Goal: Information Seeking & Learning: Check status

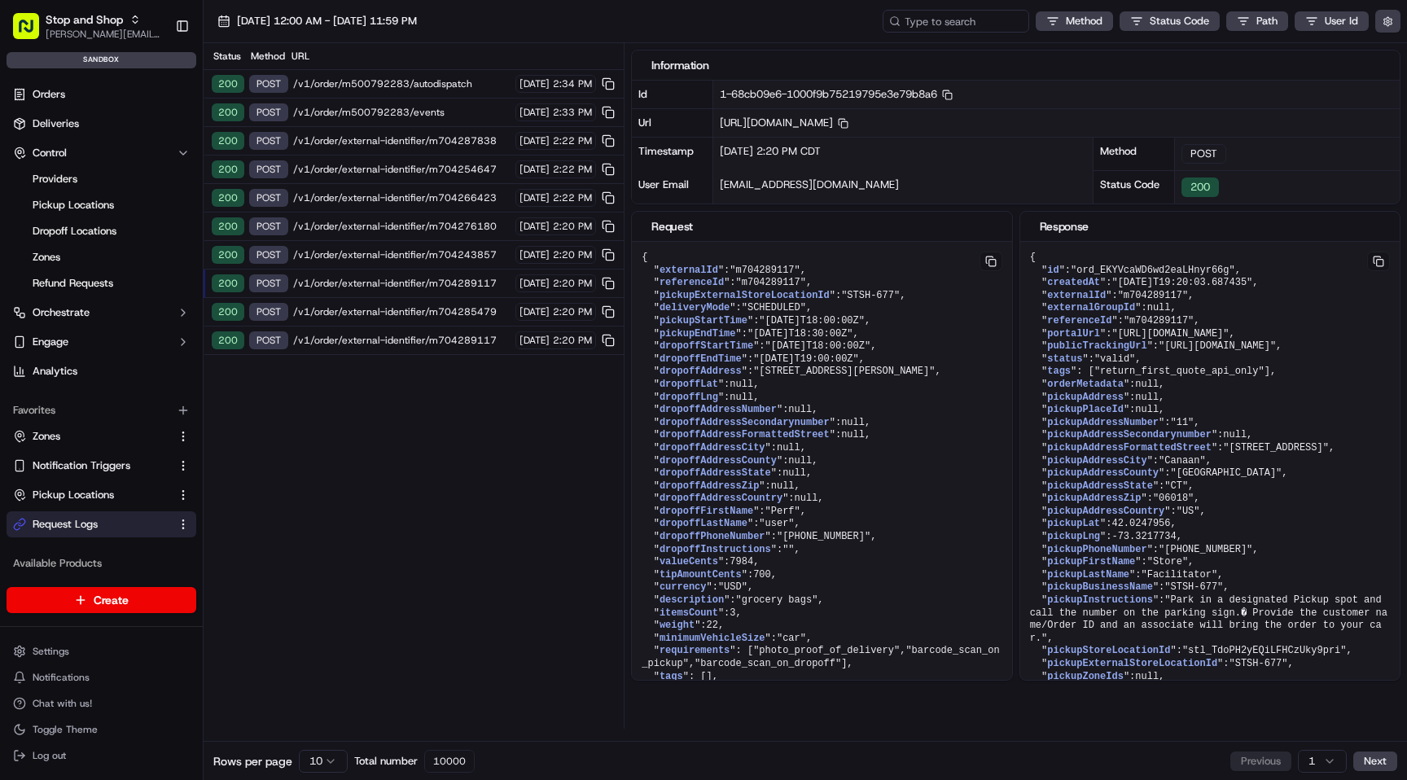
click at [318, 765] on html "Stop and Shop [EMAIL_ADDRESS][DOMAIN_NAME] Toggle Sidebar sandbox Orders Delive…" at bounding box center [703, 390] width 1407 height 780
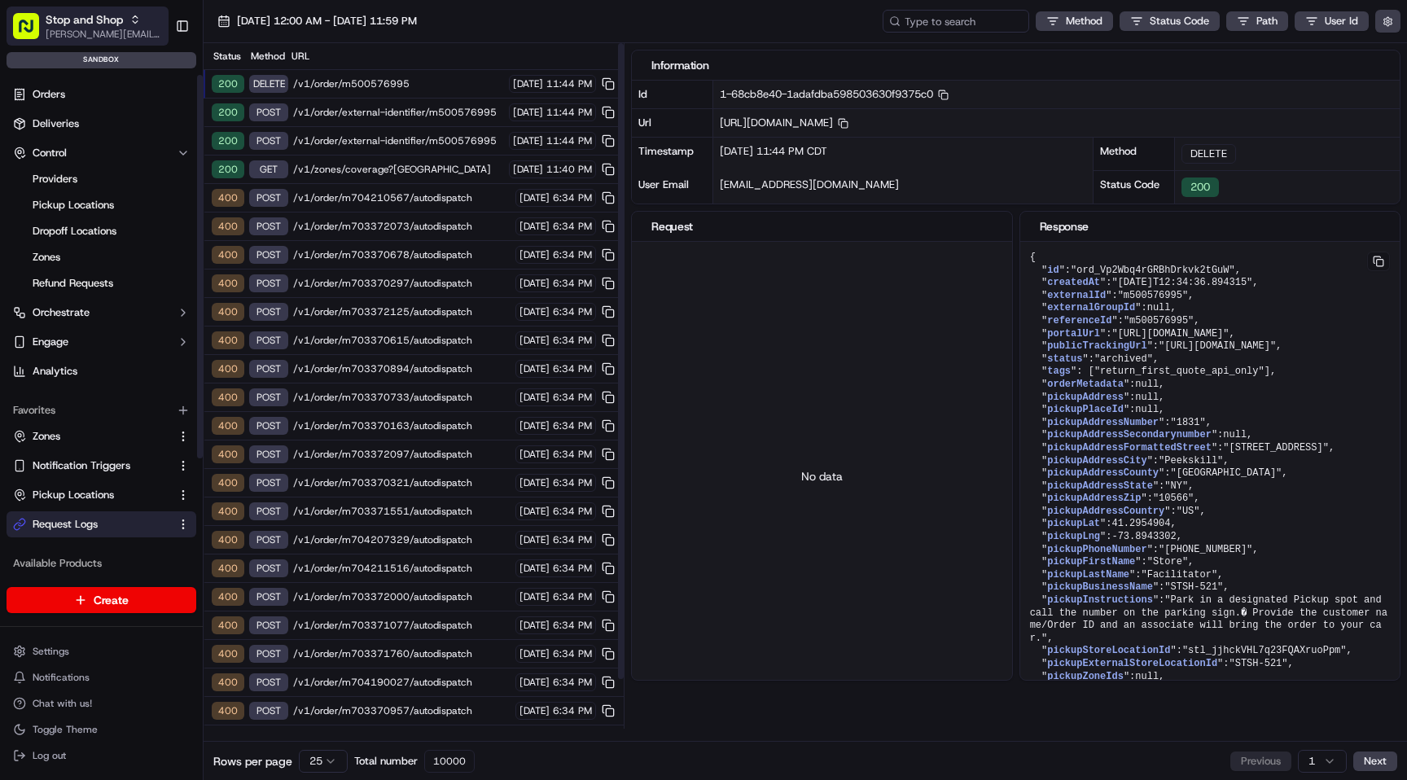
click at [125, 19] on div "Stop and Shop" at bounding box center [104, 19] width 116 height 16
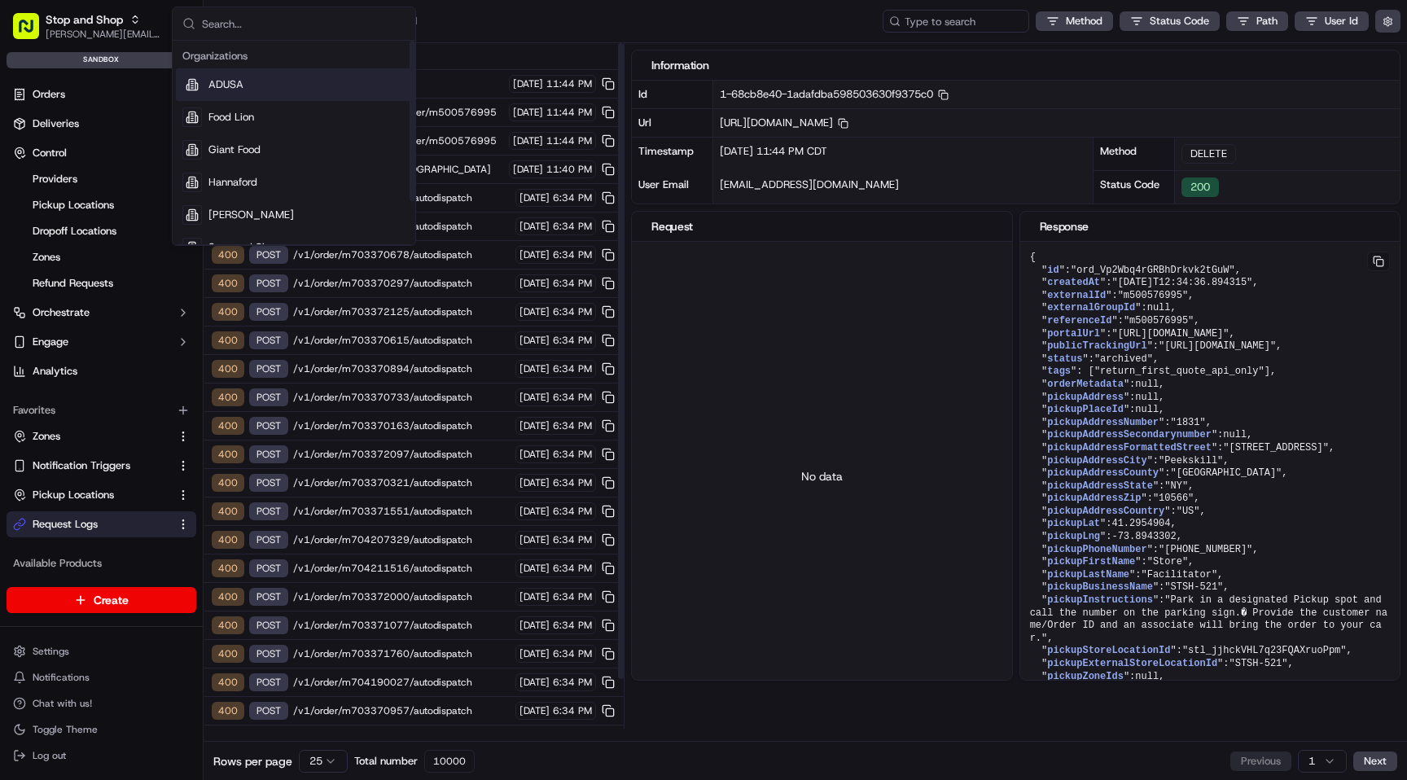
click at [546, 28] on div "[DATE] 12:00 AM - [DATE] 11:59 PM Method Status Code Path User Id" at bounding box center [805, 21] width 1203 height 43
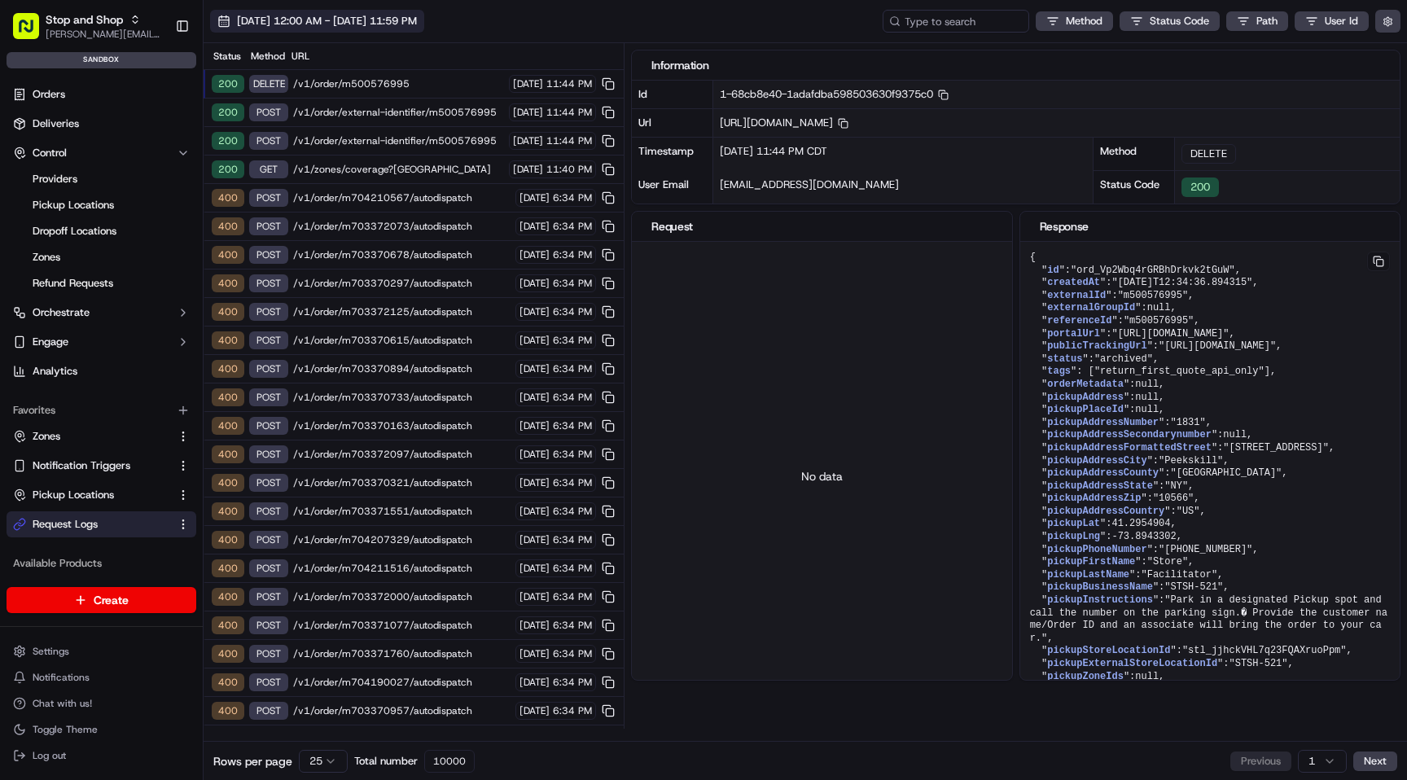
click at [393, 22] on span "[DATE] 12:00 AM - [DATE] 11:59 PM" at bounding box center [327, 21] width 180 height 15
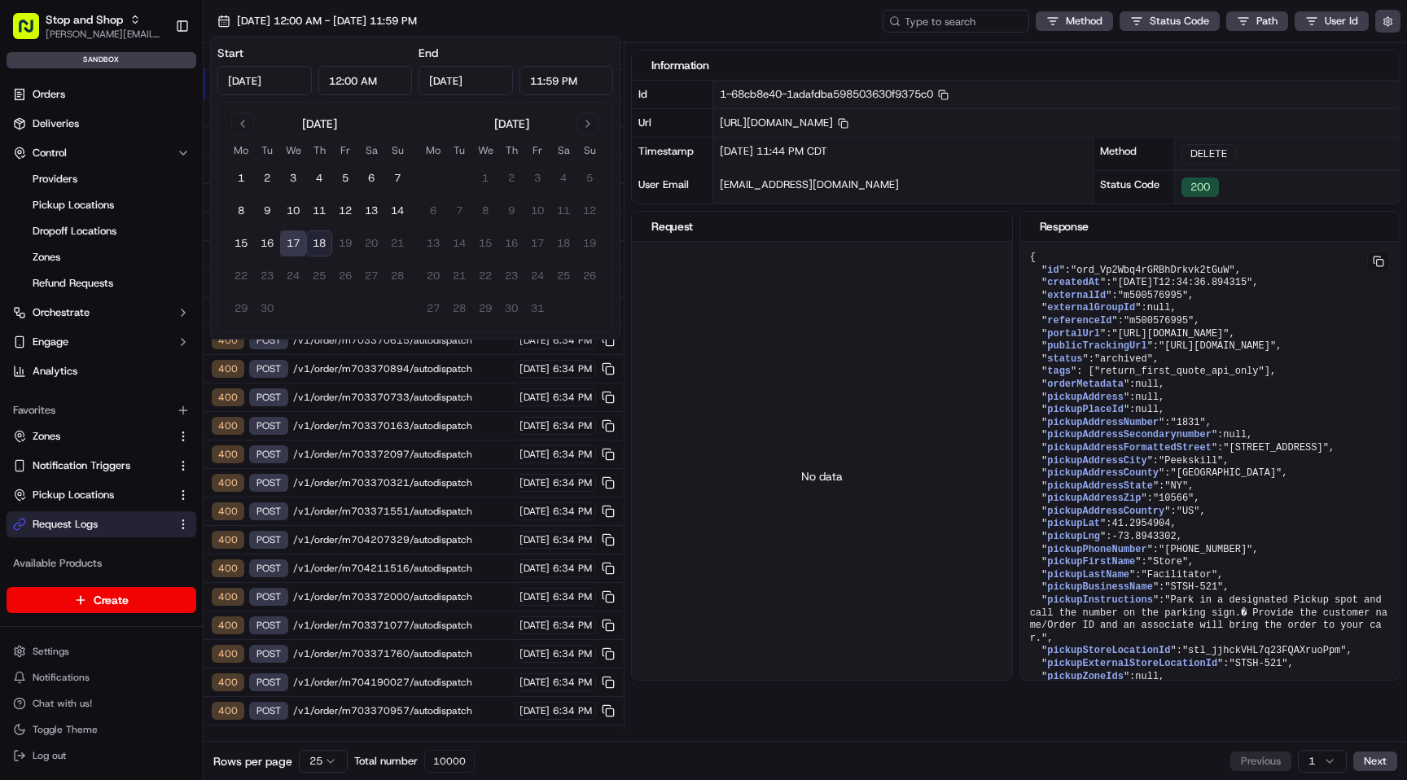
click at [327, 243] on button "18" at bounding box center [319, 243] width 26 height 26
type input "[DATE]"
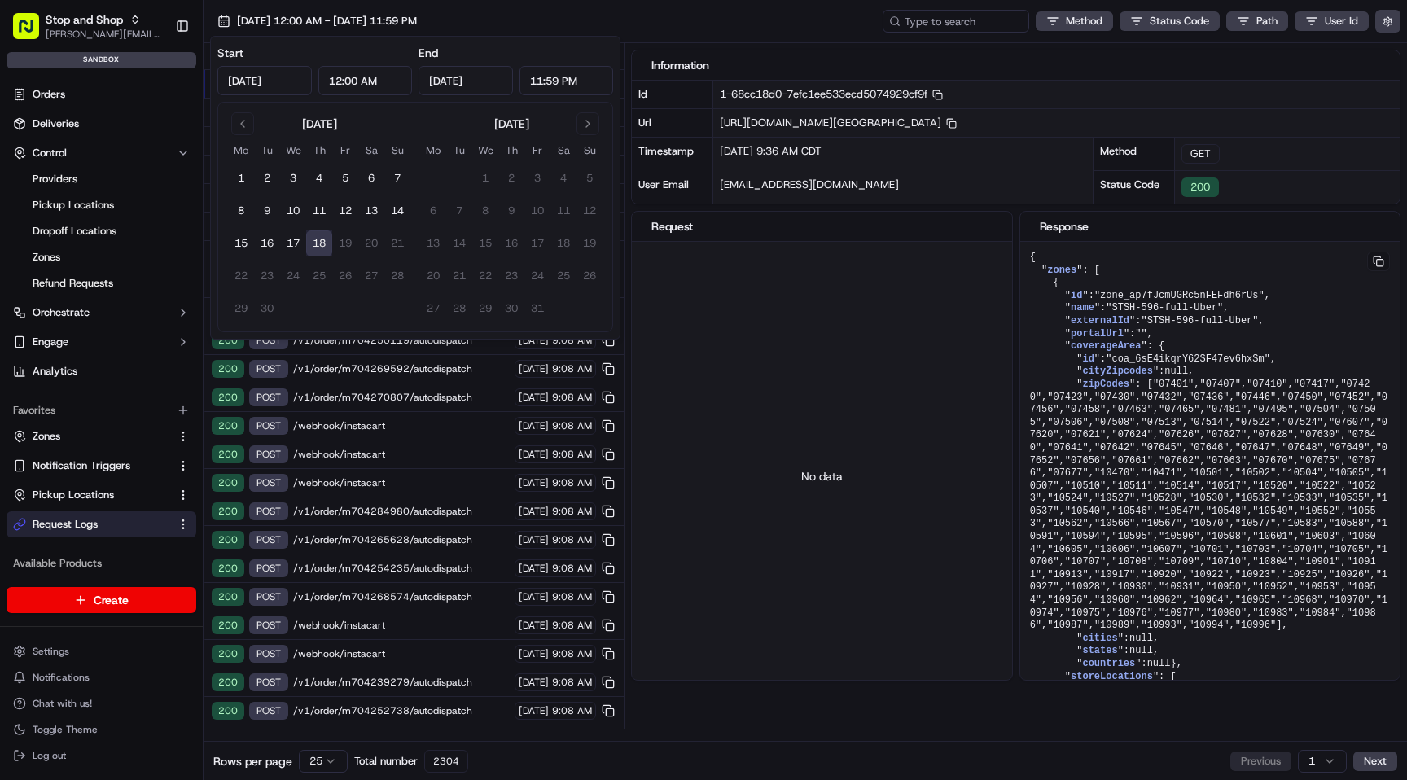
click at [638, 28] on div "[DATE] 12:00 AM - [DATE] 11:59 PM Method Status Code Path User Id" at bounding box center [805, 21] width 1203 height 43
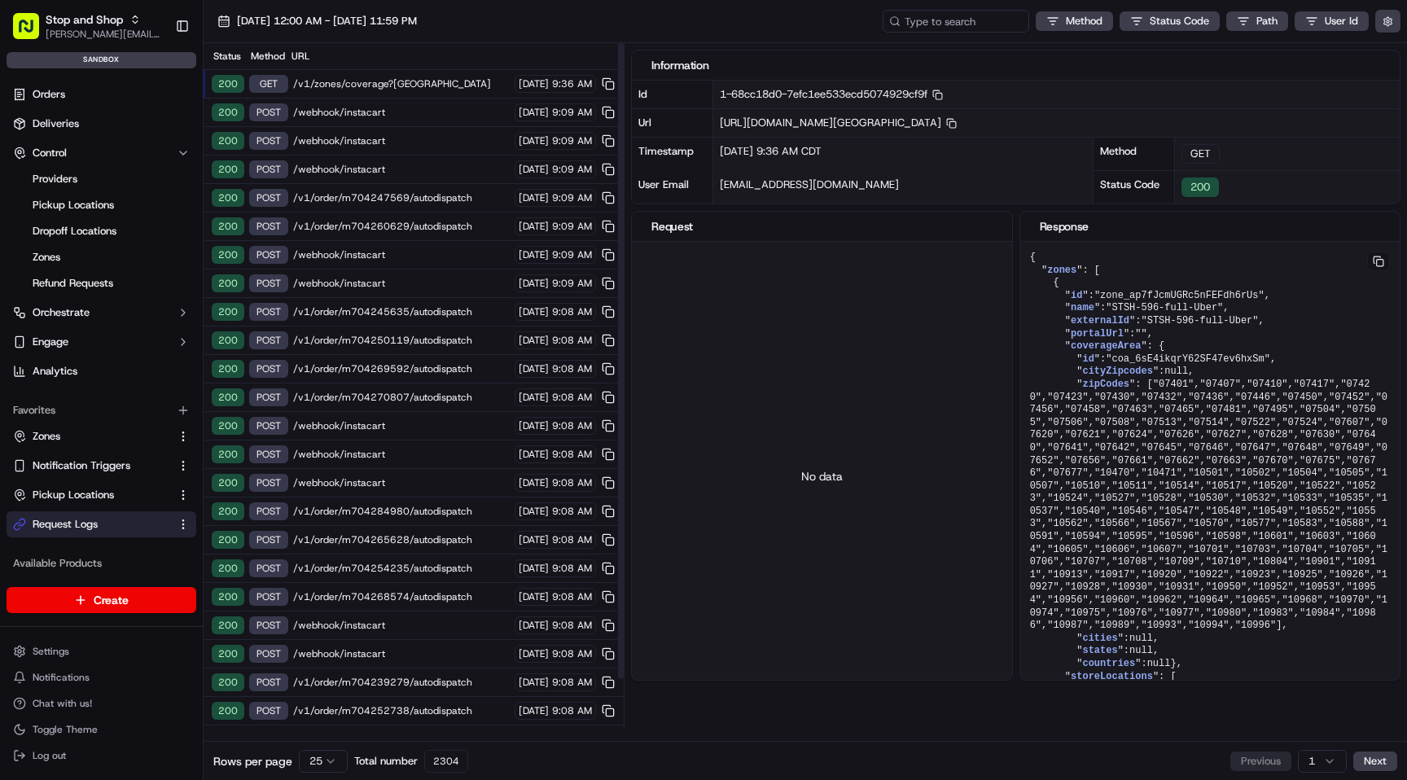
click at [443, 85] on span "/v1/zones/coverage?[GEOGRAPHIC_DATA]" at bounding box center [401, 83] width 217 height 13
click at [316, 757] on html "Stop and Shop [EMAIL_ADDRESS][DOMAIN_NAME] Toggle Sidebar sandbox Orders Delive…" at bounding box center [703, 390] width 1407 height 780
click at [324, 764] on html "Stop and Shop [EMAIL_ADDRESS][DOMAIN_NAME] Toggle Sidebar sandbox Orders Delive…" at bounding box center [703, 390] width 1407 height 780
click at [329, 761] on html "Stop and Shop [EMAIL_ADDRESS][DOMAIN_NAME] Toggle Sidebar sandbox Orders Delive…" at bounding box center [703, 390] width 1407 height 780
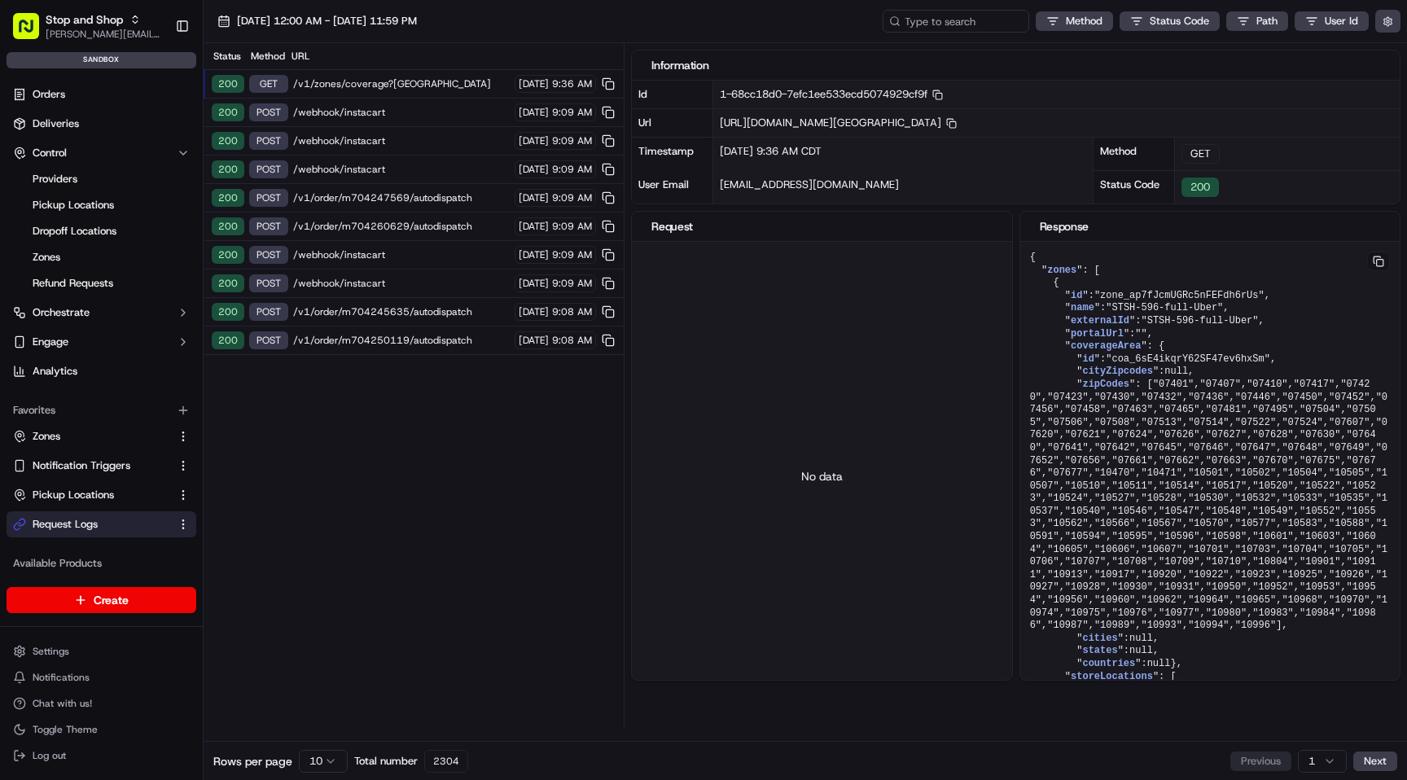
click at [461, 76] on div "200 GET /v1/zones/coverage?[GEOGRAPHIC_DATA] [DATE] 9:36 AM" at bounding box center [414, 84] width 420 height 28
click at [331, 760] on html "Stop and Shop [EMAIL_ADDRESS][DOMAIN_NAME] Toggle Sidebar sandbox Orders Delive…" at bounding box center [703, 390] width 1407 height 780
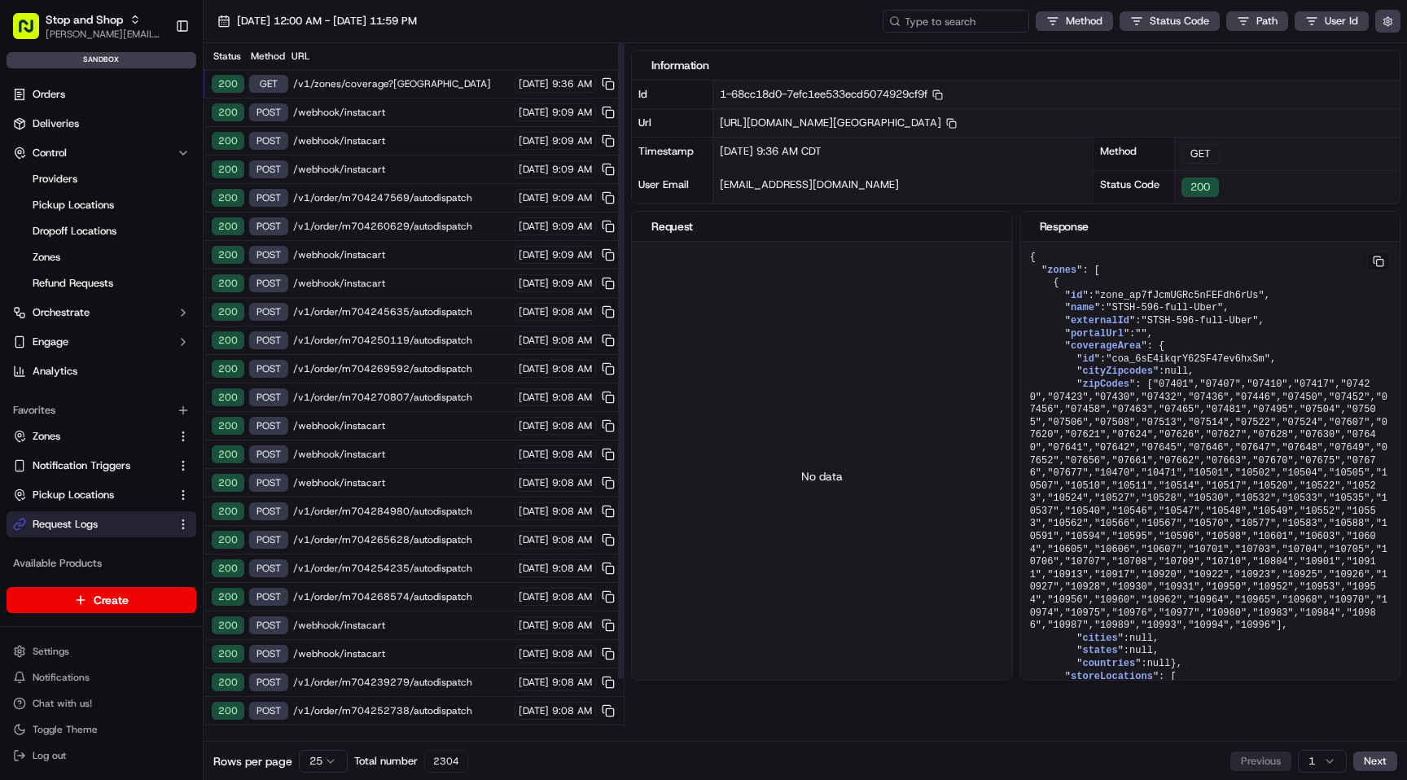
click at [325, 768] on html "Stop and Shop [EMAIL_ADDRESS][DOMAIN_NAME] Toggle Sidebar sandbox Orders Delive…" at bounding box center [703, 390] width 1407 height 780
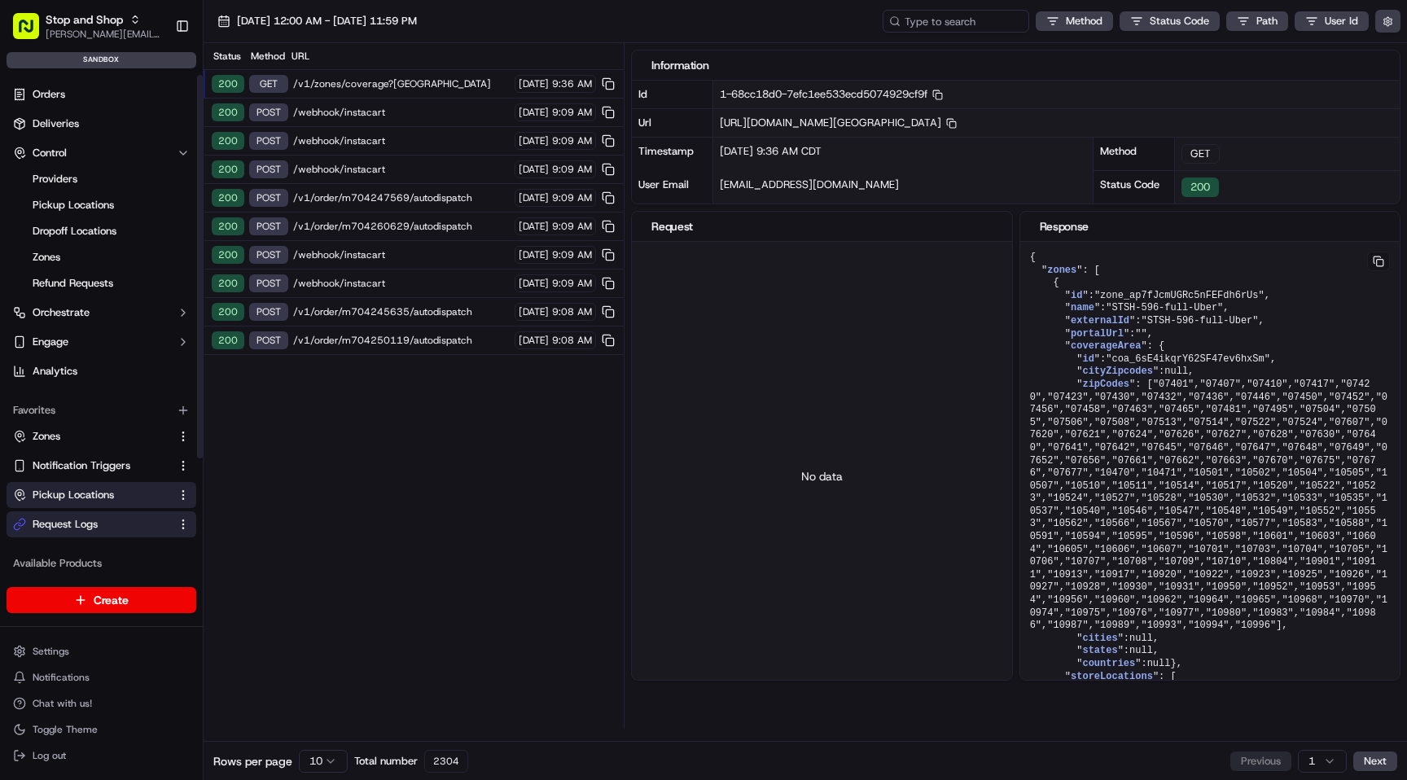
click at [68, 482] on button "Pickup Locations" at bounding box center [102, 495] width 190 height 26
click at [99, 470] on span "Notification Triggers" at bounding box center [82, 465] width 98 height 15
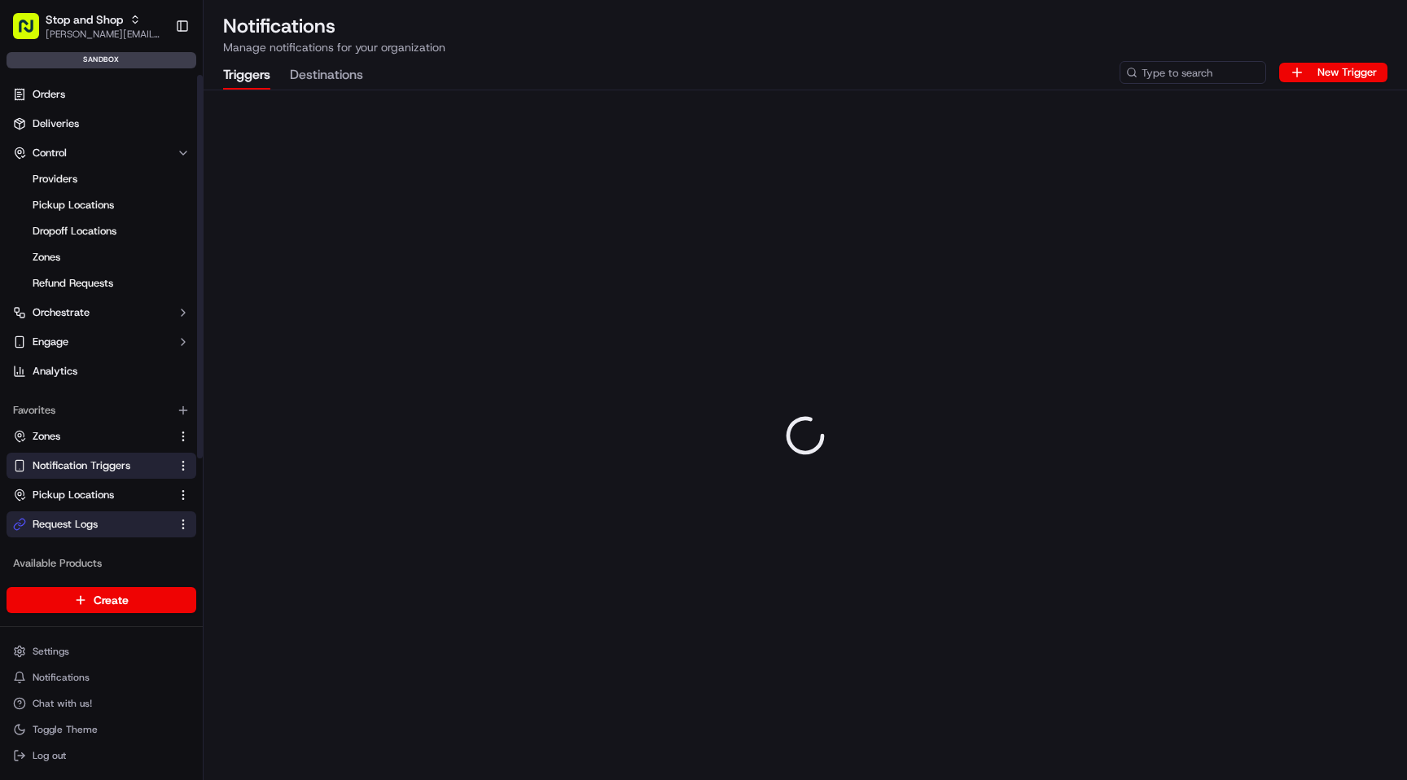
click at [97, 515] on button "Request Logs" at bounding box center [102, 524] width 190 height 26
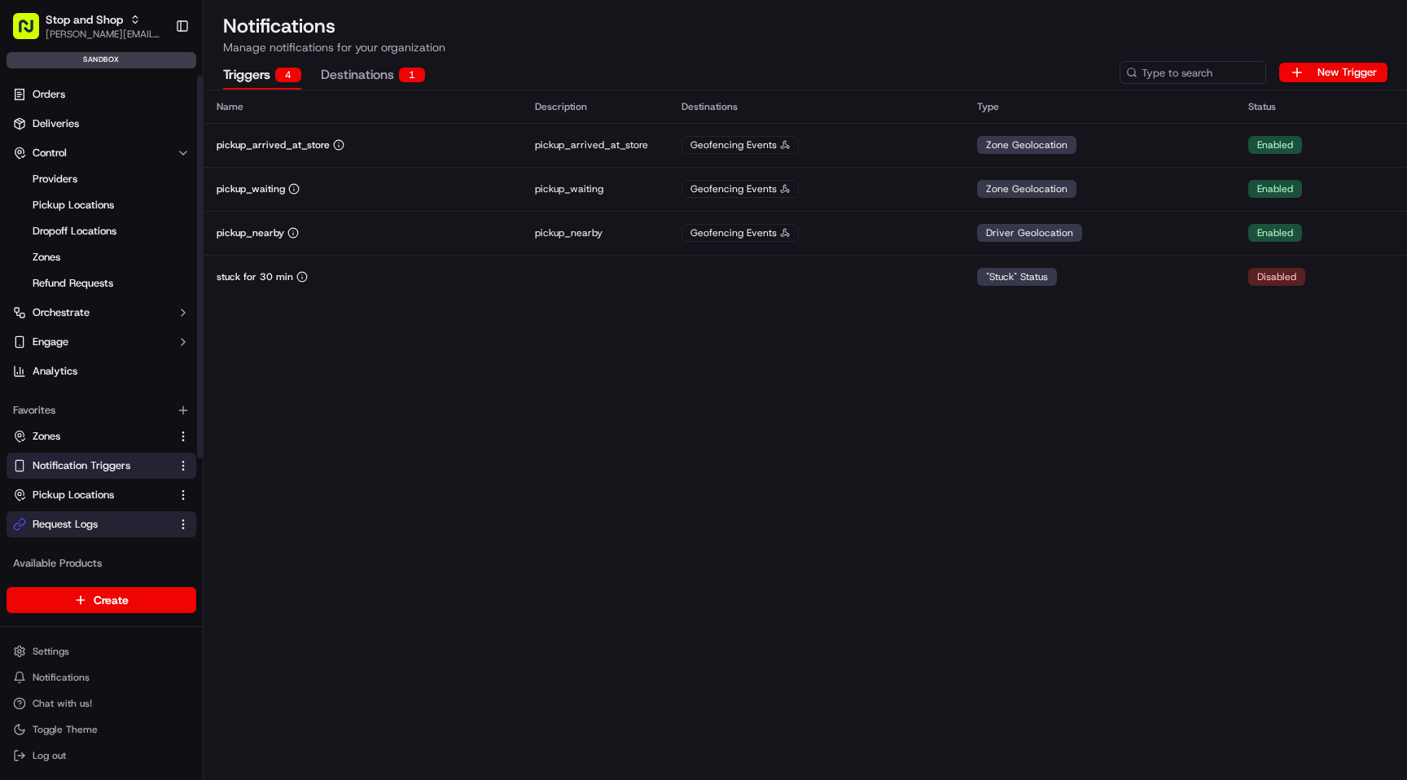
click at [101, 523] on link "Request Logs" at bounding box center [91, 524] width 157 height 15
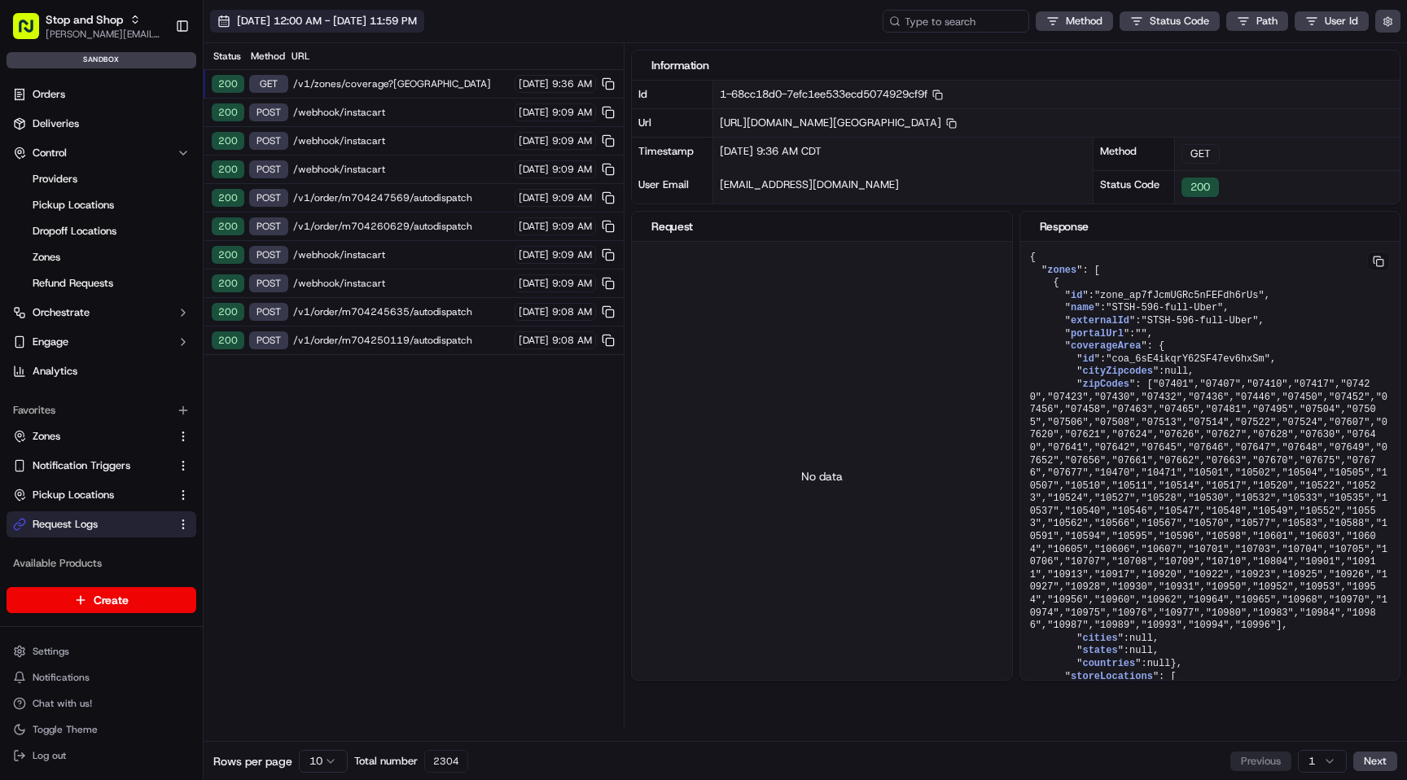
click at [417, 20] on span "[DATE] 12:00 AM - [DATE] 11:59 PM" at bounding box center [327, 21] width 180 height 15
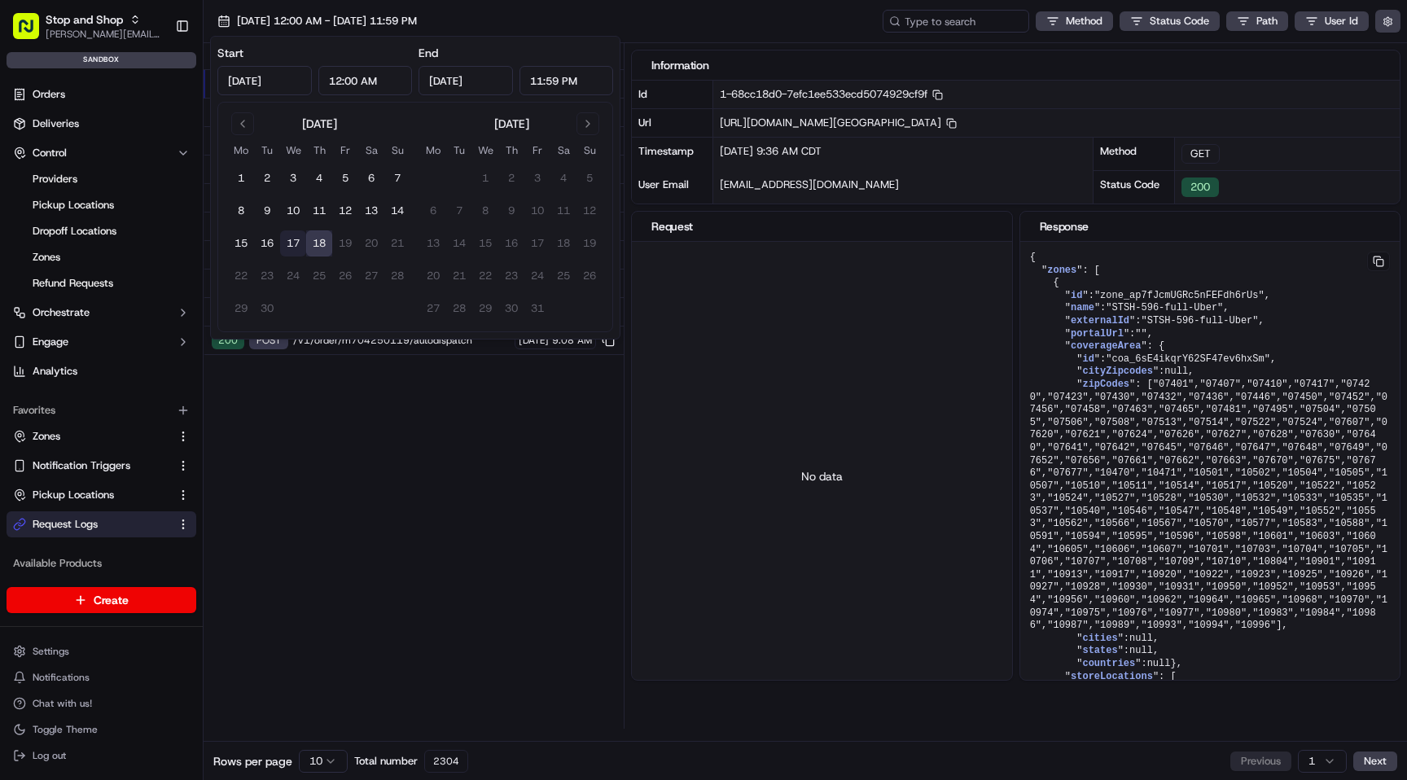
click at [300, 241] on button "17" at bounding box center [293, 243] width 26 height 26
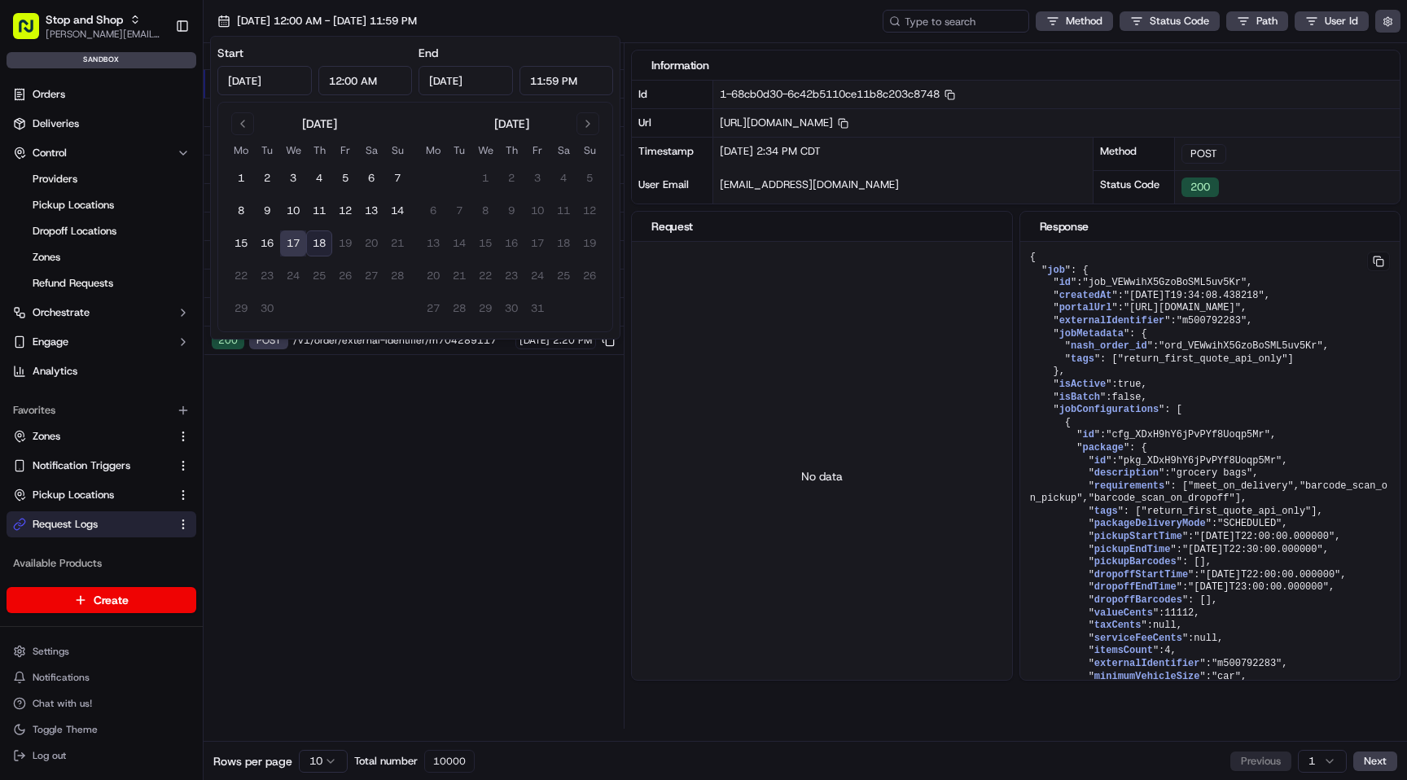
type input "[DATE]"
click at [302, 244] on button "17" at bounding box center [293, 243] width 26 height 26
click at [319, 239] on button "18" at bounding box center [319, 243] width 26 height 26
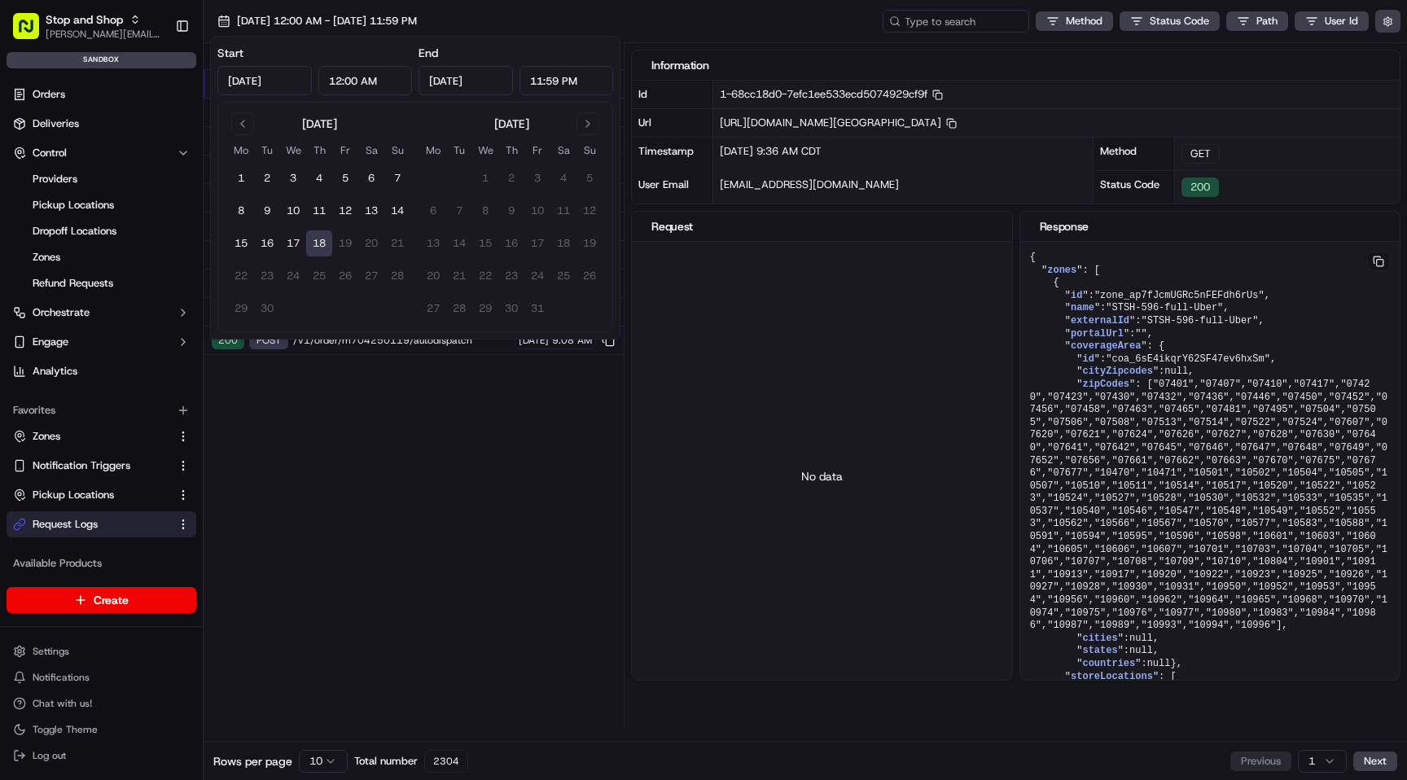
type input "[DATE]"
click at [319, 239] on button "18" at bounding box center [319, 243] width 26 height 26
click at [358, 471] on div "Status Method URL 200 GET /v1/zones/coverage?[GEOGRAPHIC_DATA] [DATE] 9:36 AM 2…" at bounding box center [414, 386] width 420 height 686
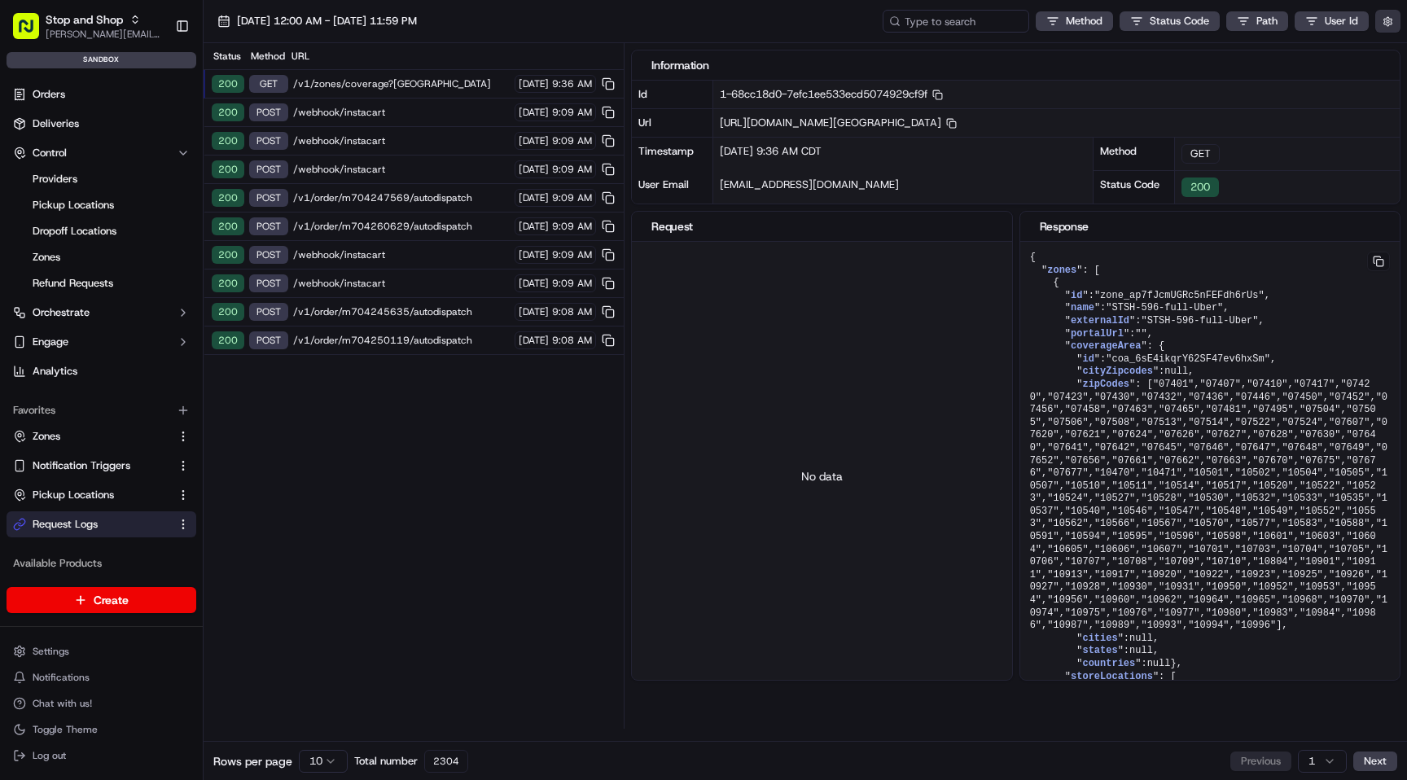
click at [1396, 15] on button "button" at bounding box center [1387, 21] width 25 height 23
click at [1386, 50] on button "Display Only Provider Logs" at bounding box center [1389, 50] width 13 height 13
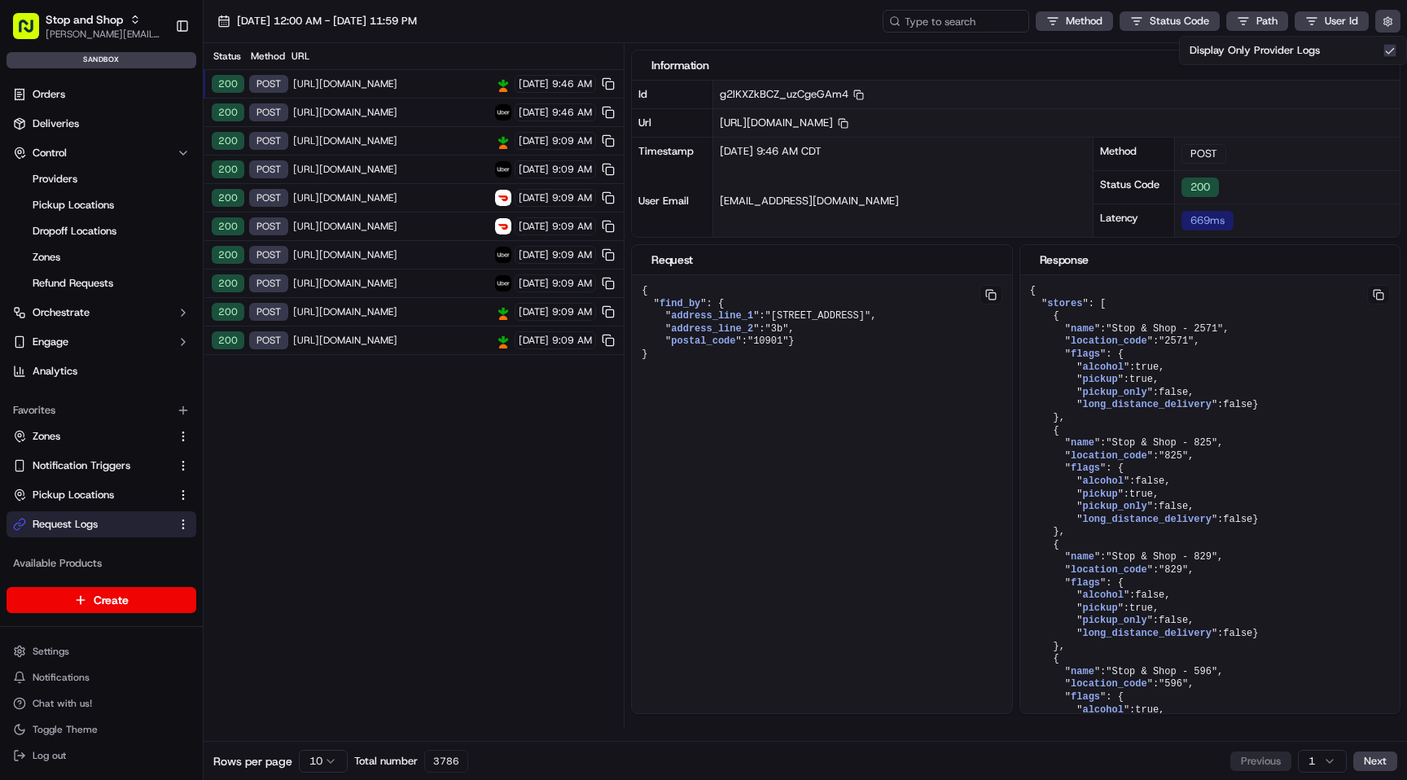
click at [395, 85] on span "[URL][DOMAIN_NAME]" at bounding box center [391, 83] width 197 height 13
click at [435, 111] on span "[URL][DOMAIN_NAME]" at bounding box center [391, 112] width 197 height 13
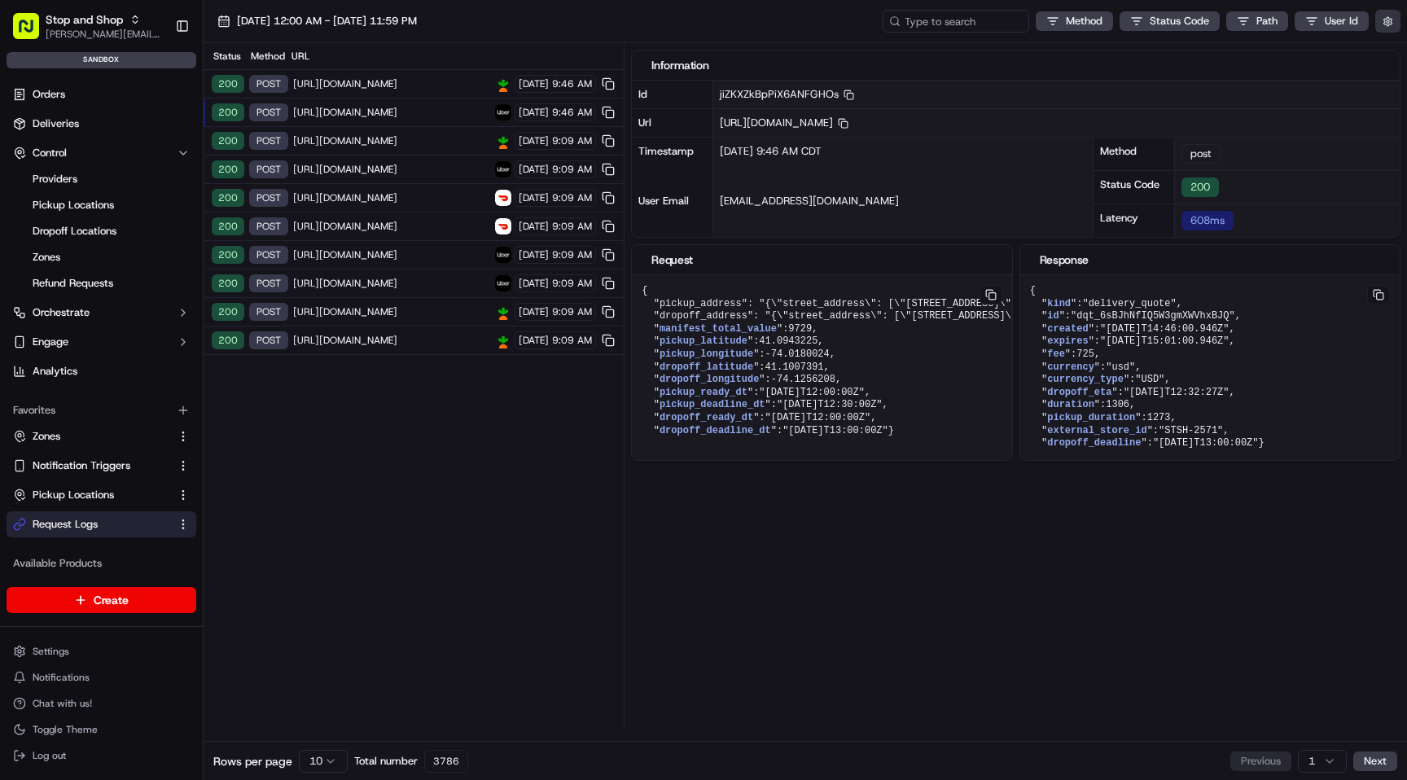
click at [1389, 19] on button "button" at bounding box center [1387, 21] width 25 height 23
click at [1389, 51] on button "Display Only Provider Logs" at bounding box center [1389, 50] width 13 height 13
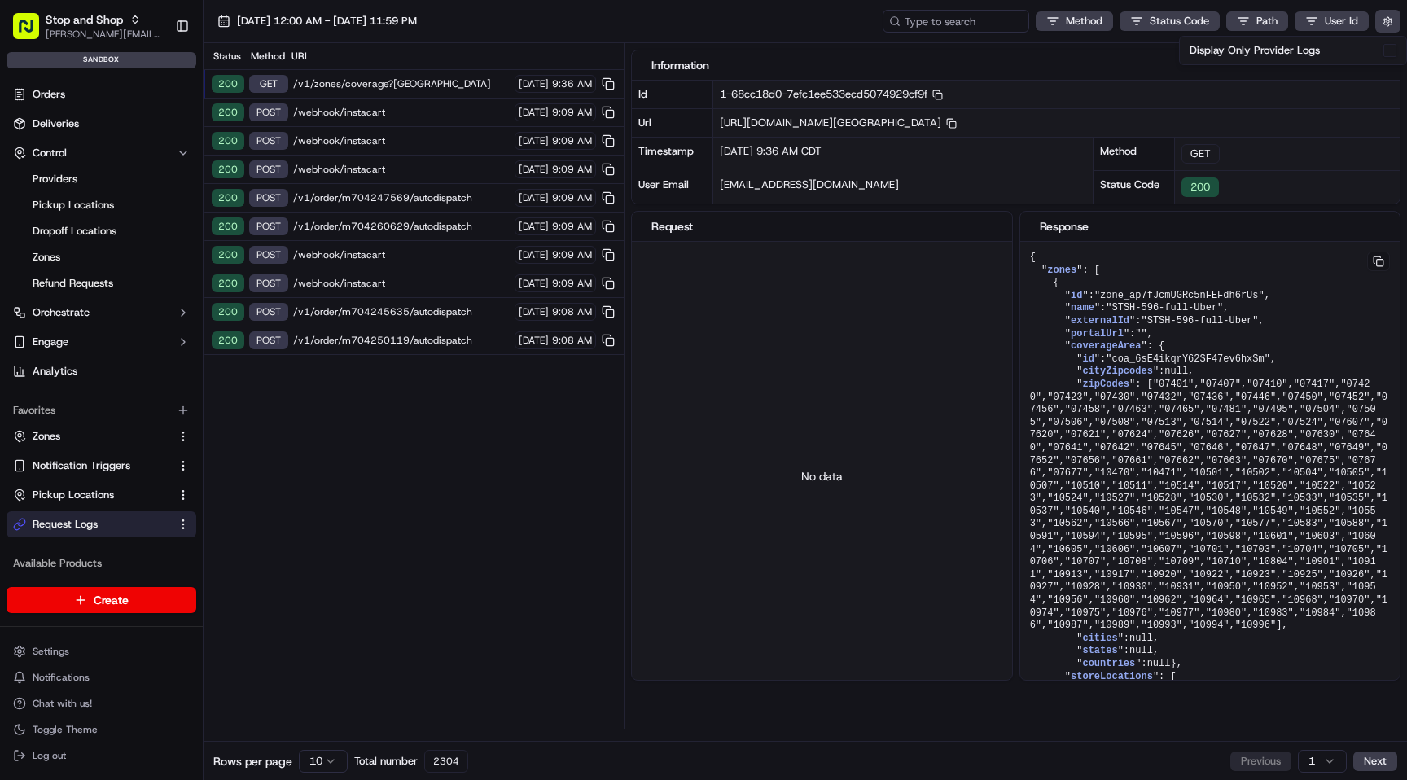
click at [331, 757] on html "Stop and Shop [EMAIL_ADDRESS][DOMAIN_NAME] Toggle Sidebar sandbox Orders Delive…" at bounding box center [703, 390] width 1407 height 780
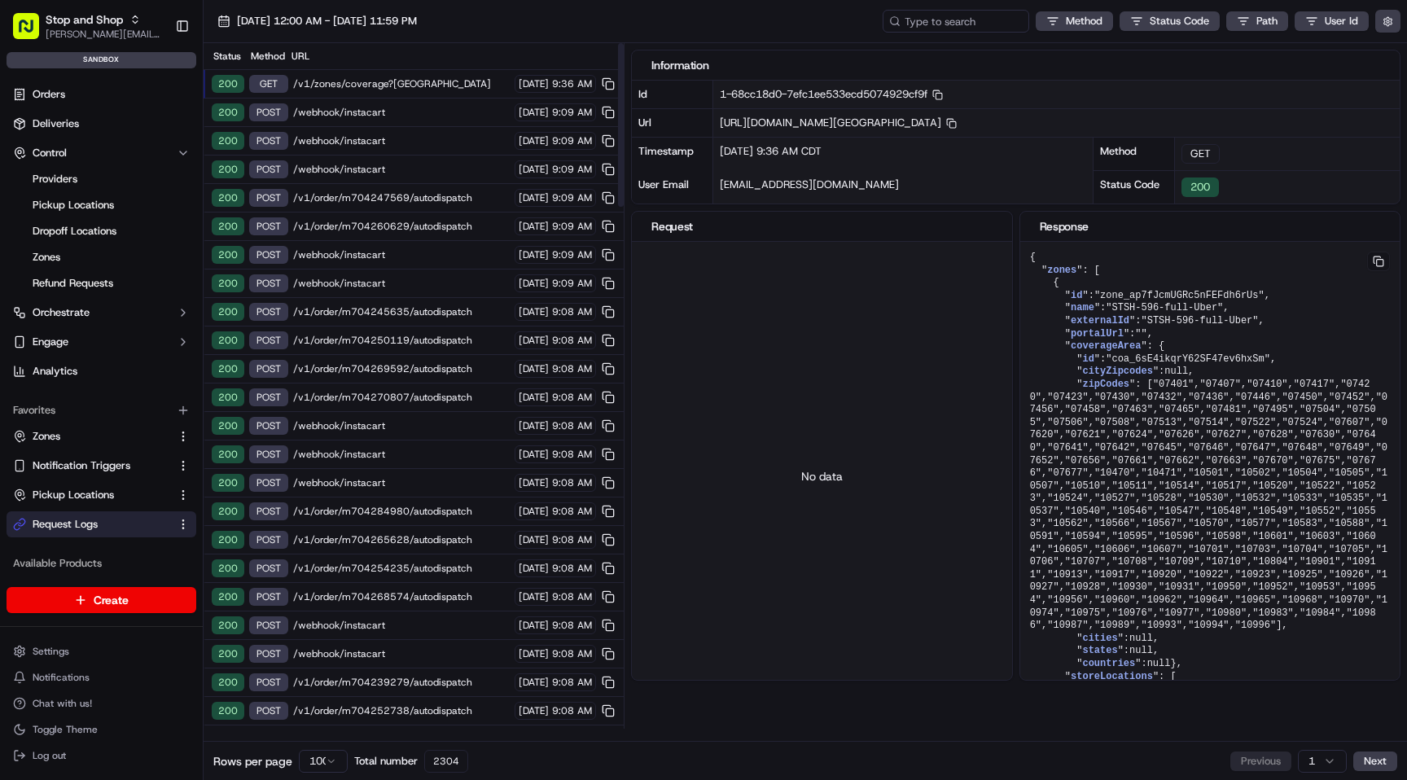
click at [426, 68] on div "Status Method URL" at bounding box center [414, 56] width 420 height 27
click at [56, 98] on span "Orders" at bounding box center [49, 94] width 33 height 15
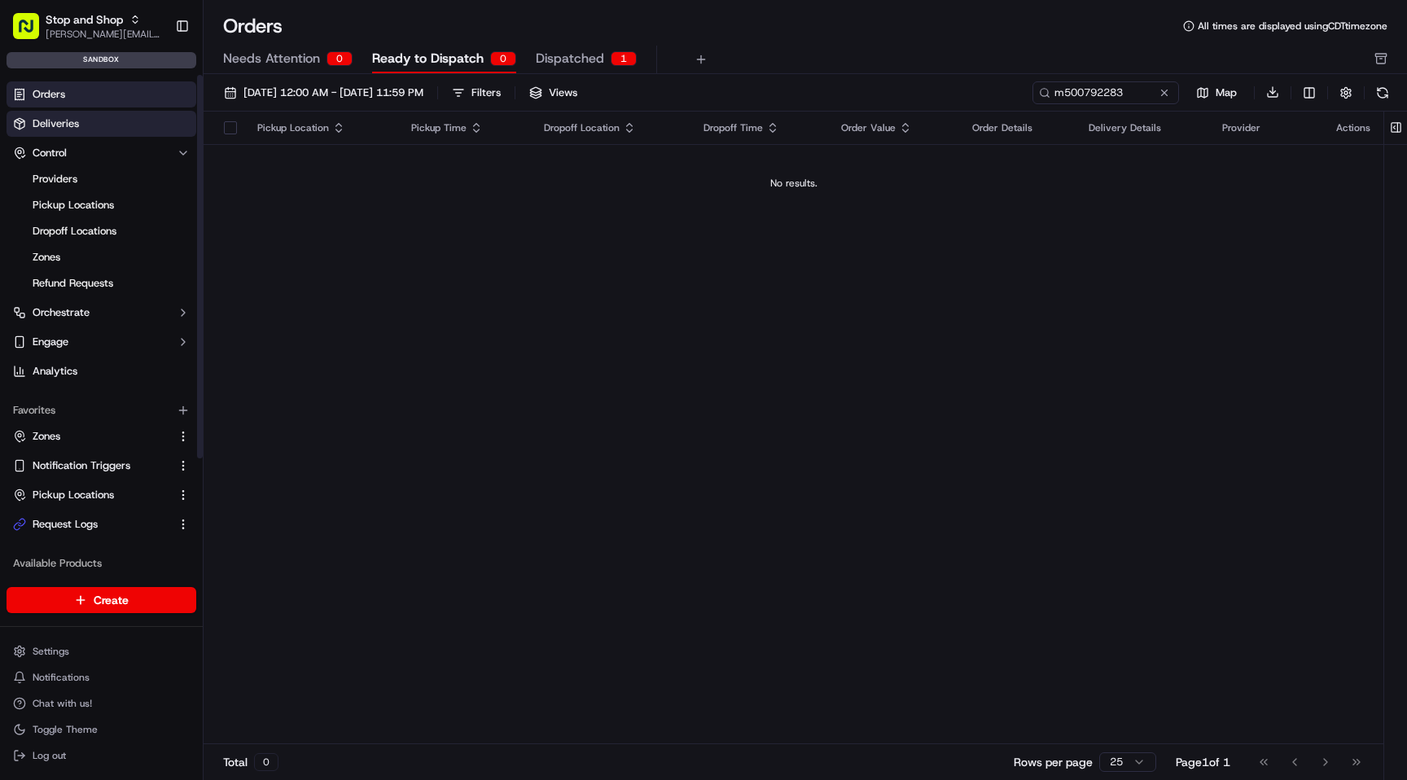
click at [64, 117] on span "Deliveries" at bounding box center [56, 123] width 46 height 15
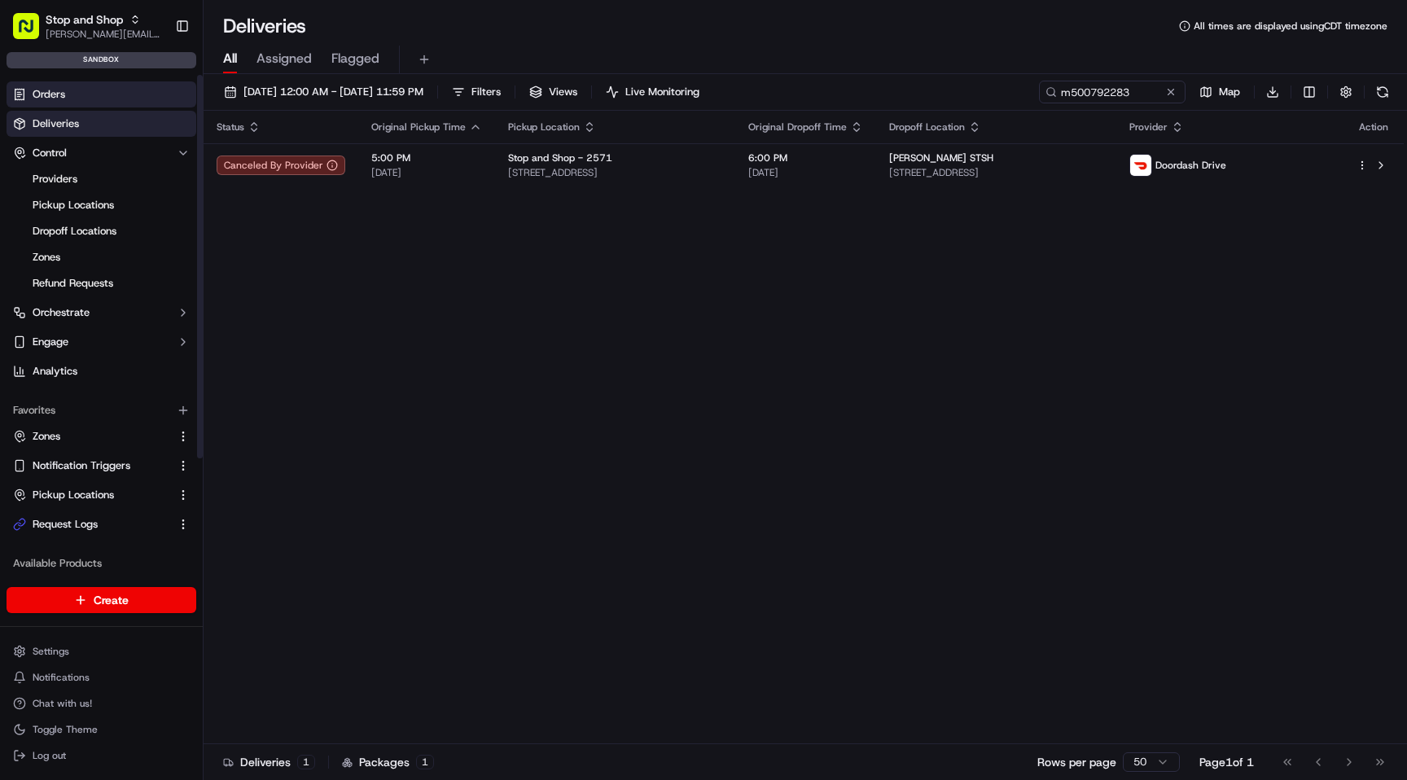
click at [66, 99] on link "Orders" at bounding box center [102, 94] width 190 height 26
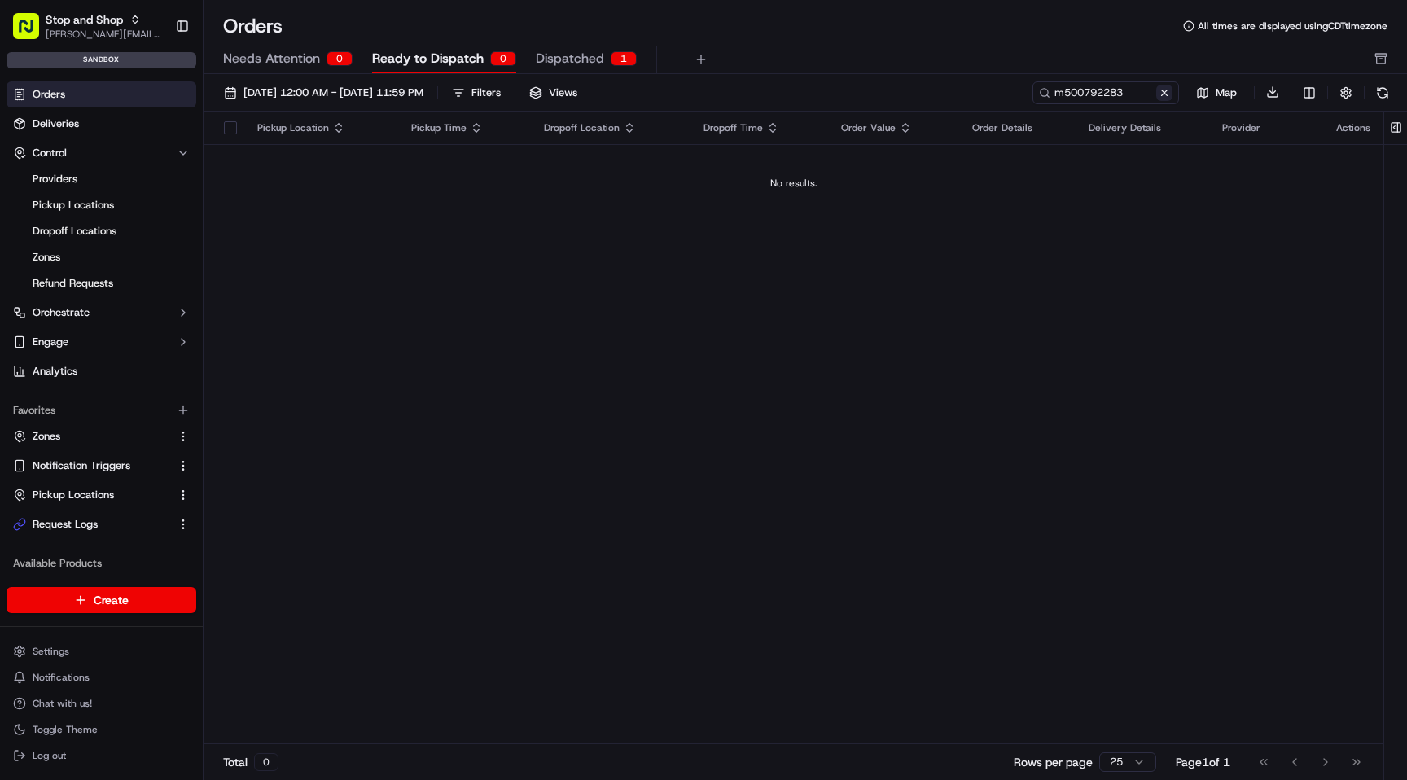
click at [1169, 89] on button at bounding box center [1164, 93] width 16 height 16
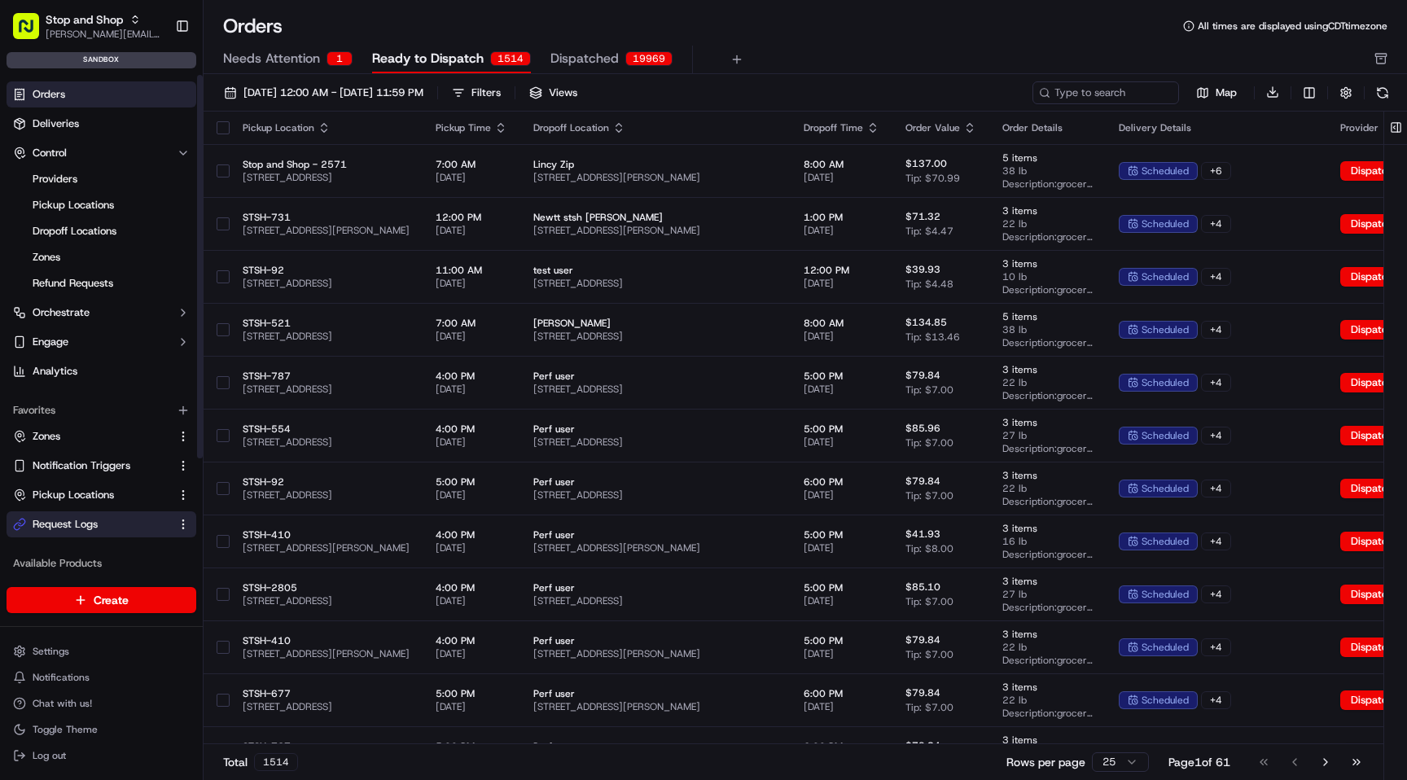
click at [118, 519] on link "Request Logs" at bounding box center [91, 524] width 157 height 15
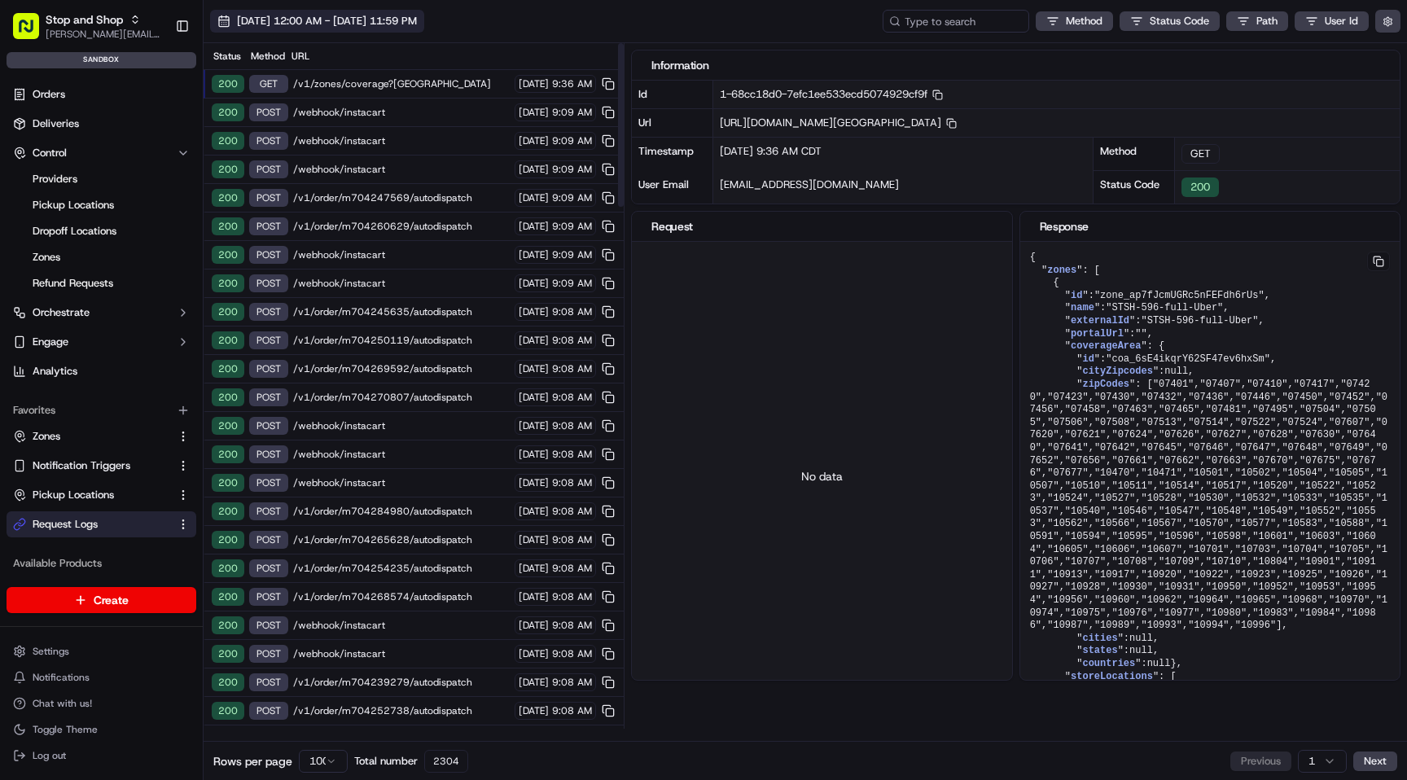
click at [417, 27] on span "[DATE] 12:00 AM - [DATE] 11:59 PM" at bounding box center [327, 21] width 180 height 15
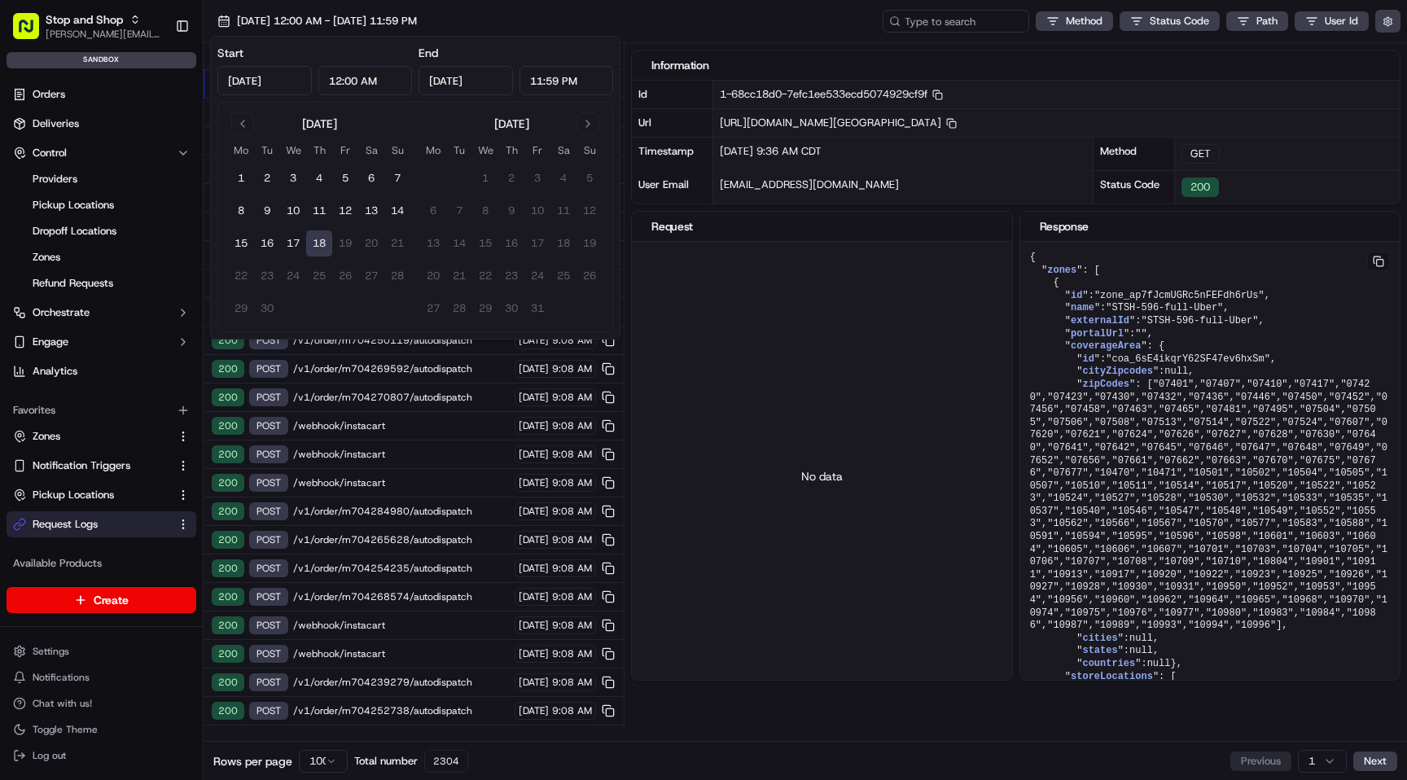
click at [347, 252] on td "19" at bounding box center [345, 243] width 26 height 26
click at [346, 247] on td "19" at bounding box center [345, 243] width 26 height 26
click at [332, 247] on td "19" at bounding box center [345, 243] width 26 height 26
click at [318, 244] on button "18" at bounding box center [319, 243] width 26 height 26
click at [366, 80] on input "12:00 AM" at bounding box center [365, 80] width 94 height 29
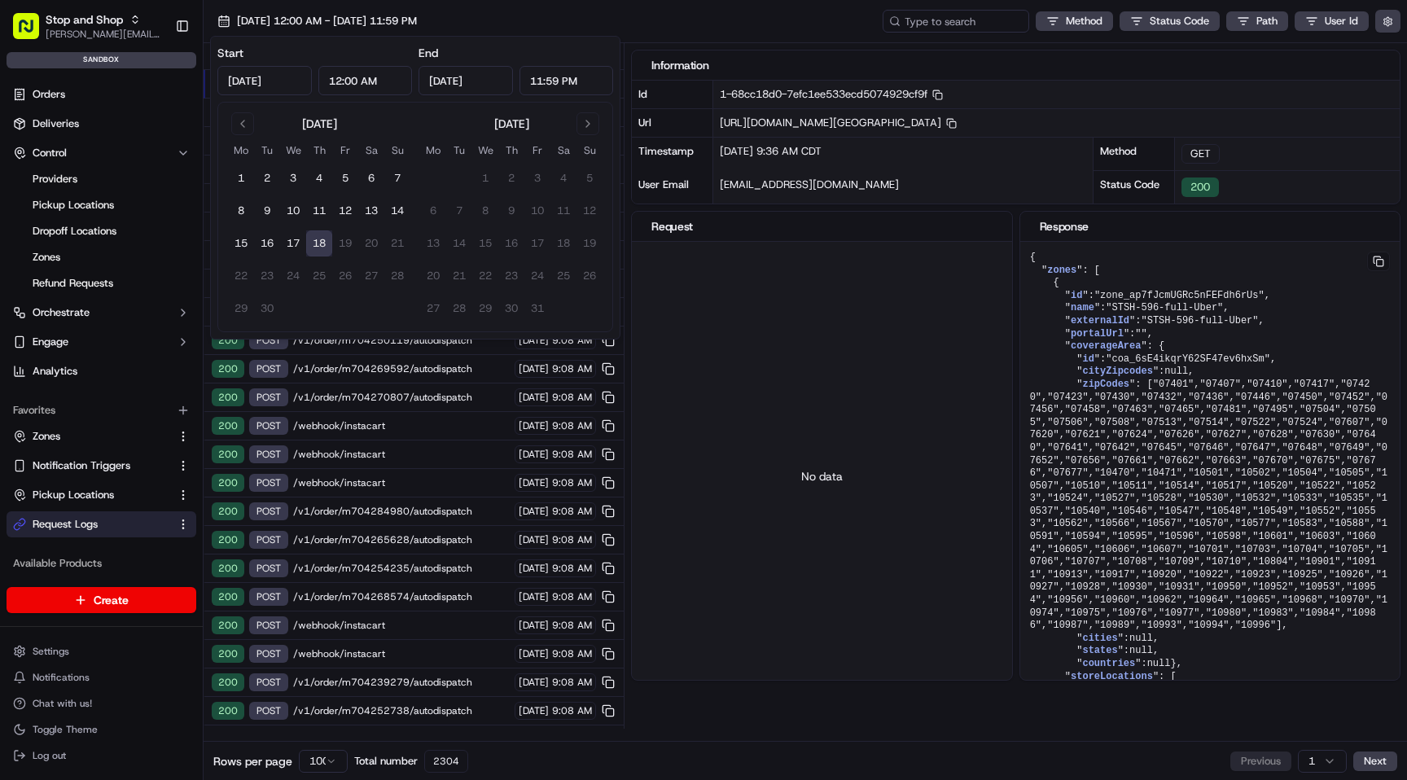
click at [394, 81] on input "12:00 AM" at bounding box center [365, 80] width 94 height 29
click at [341, 80] on input "12:00 AM" at bounding box center [365, 80] width 94 height 29
type input "9:00 AM"
click at [559, 88] on input "11:59 PM" at bounding box center [566, 80] width 94 height 29
click at [543, 77] on input "11:59 PM" at bounding box center [566, 80] width 94 height 29
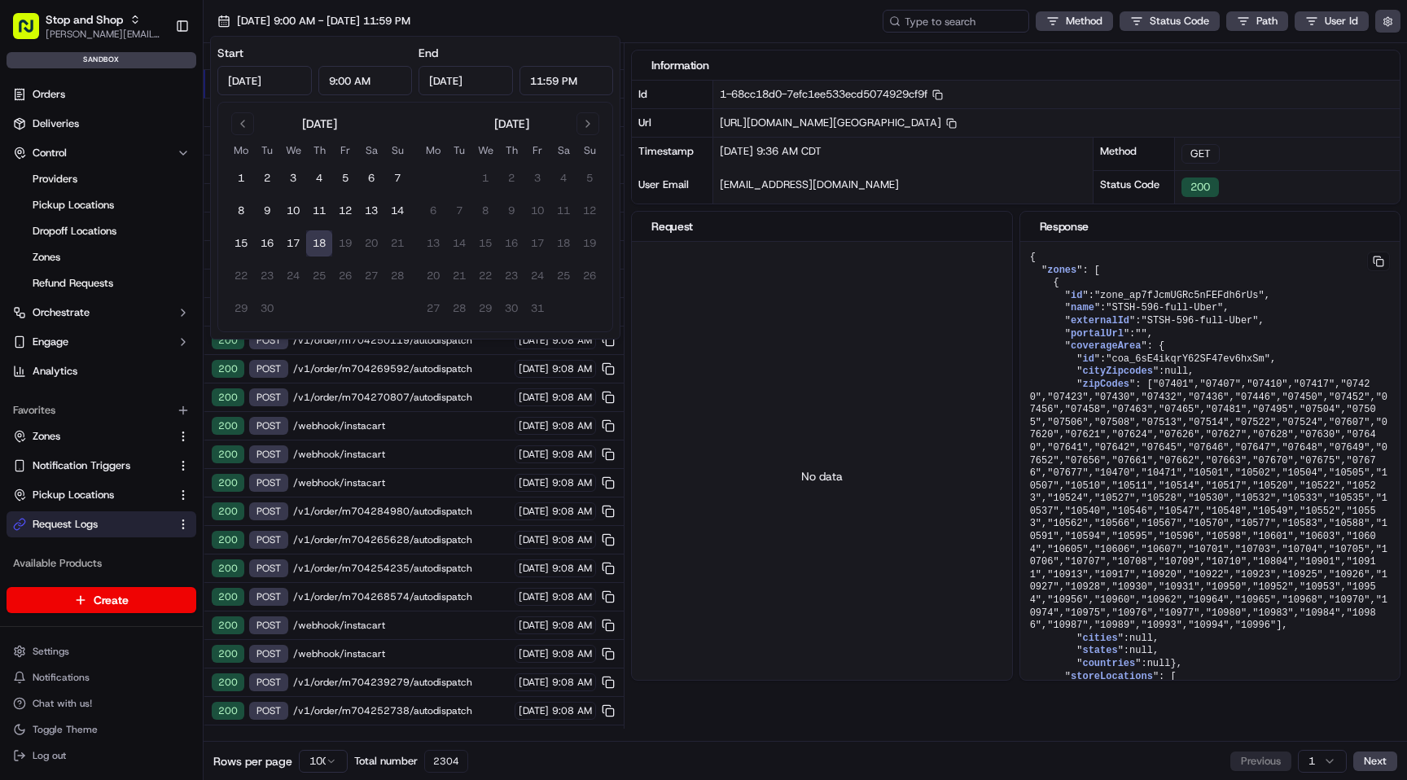
click at [558, 81] on input "11:59 PM" at bounding box center [566, 80] width 94 height 29
click at [593, 77] on input "11:00 PM" at bounding box center [566, 80] width 94 height 29
type input "11:00 AM"
click at [669, 267] on div "No data" at bounding box center [821, 476] width 379 height 468
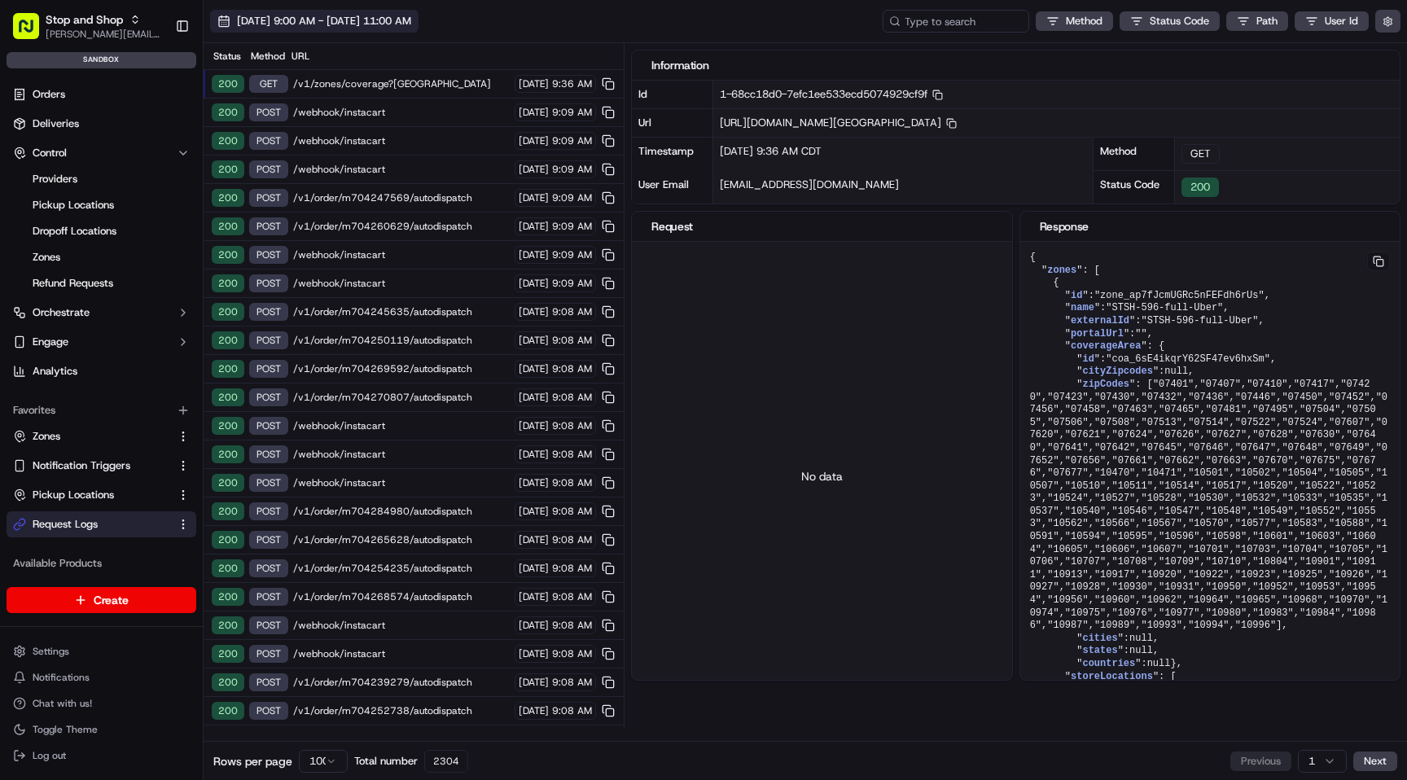
click at [419, 28] on button "[DATE] 9:00 AM - [DATE] 11:00 AM" at bounding box center [314, 21] width 208 height 23
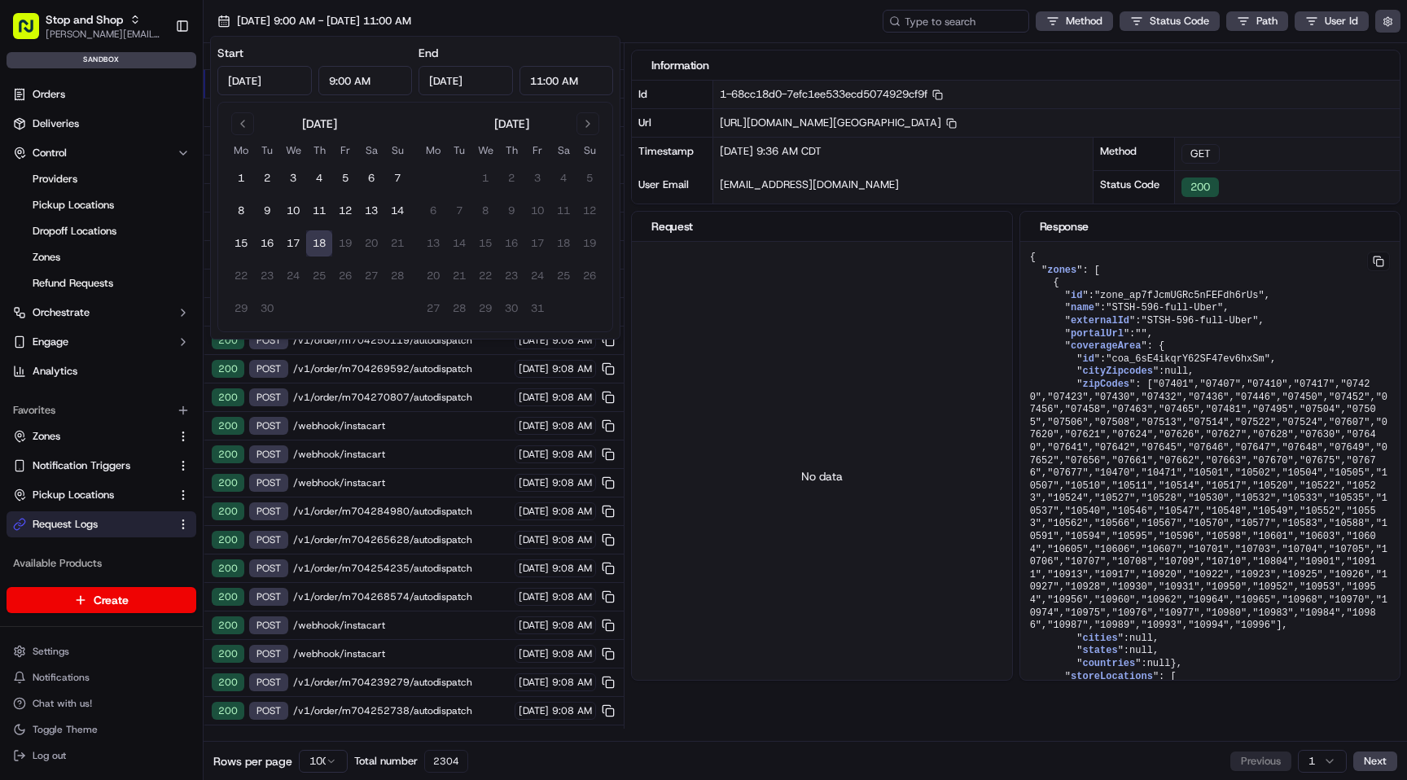
click at [528, 20] on div "[DATE] 9:00 AM - [DATE] 11:00 AM Method Status Code Path User Id" at bounding box center [805, 21] width 1203 height 43
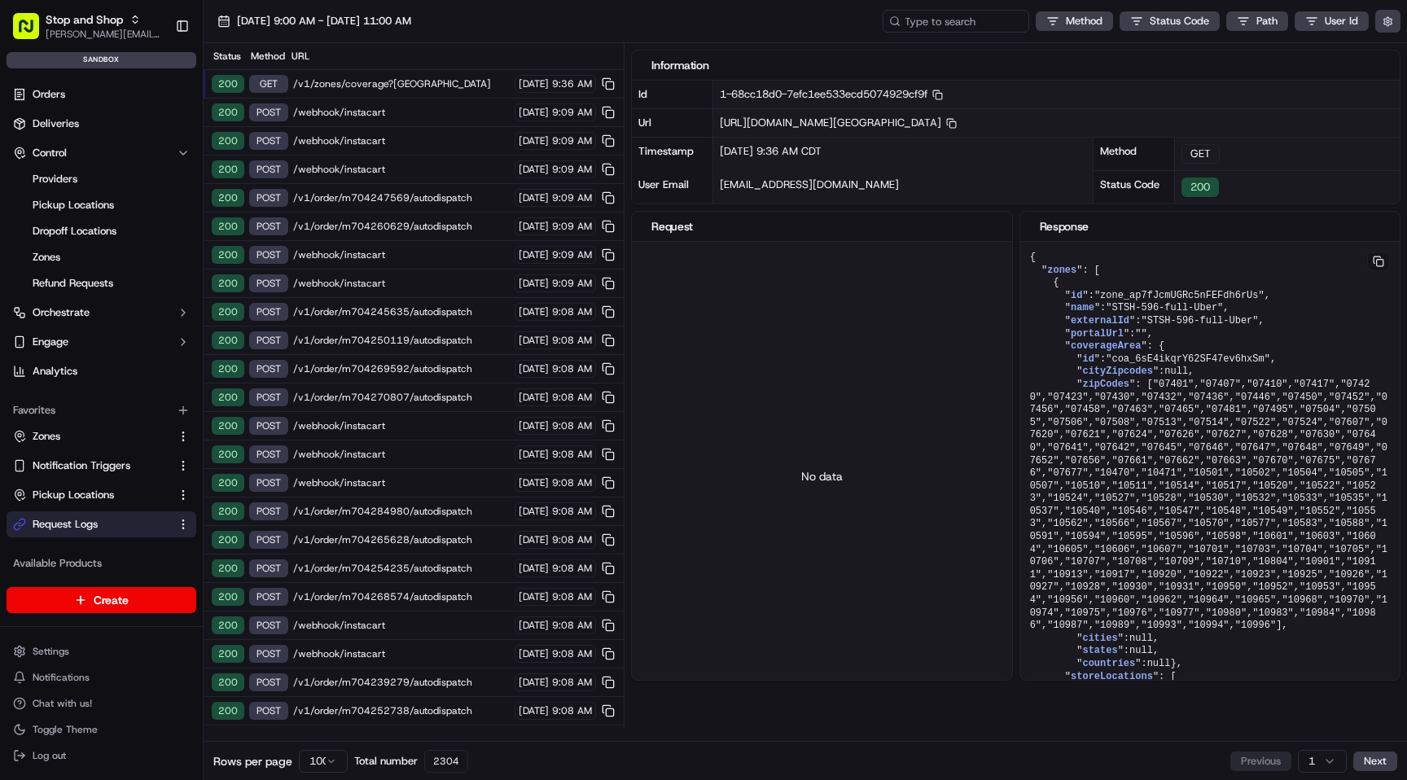
click at [446, 7] on div "[DATE] 9:00 AM - [DATE] 11:00 AM Method Status Code Path User Id" at bounding box center [805, 21] width 1203 height 43
click at [411, 24] on span "[DATE] 9:00 AM - [DATE] 11:00 AM" at bounding box center [324, 21] width 174 height 15
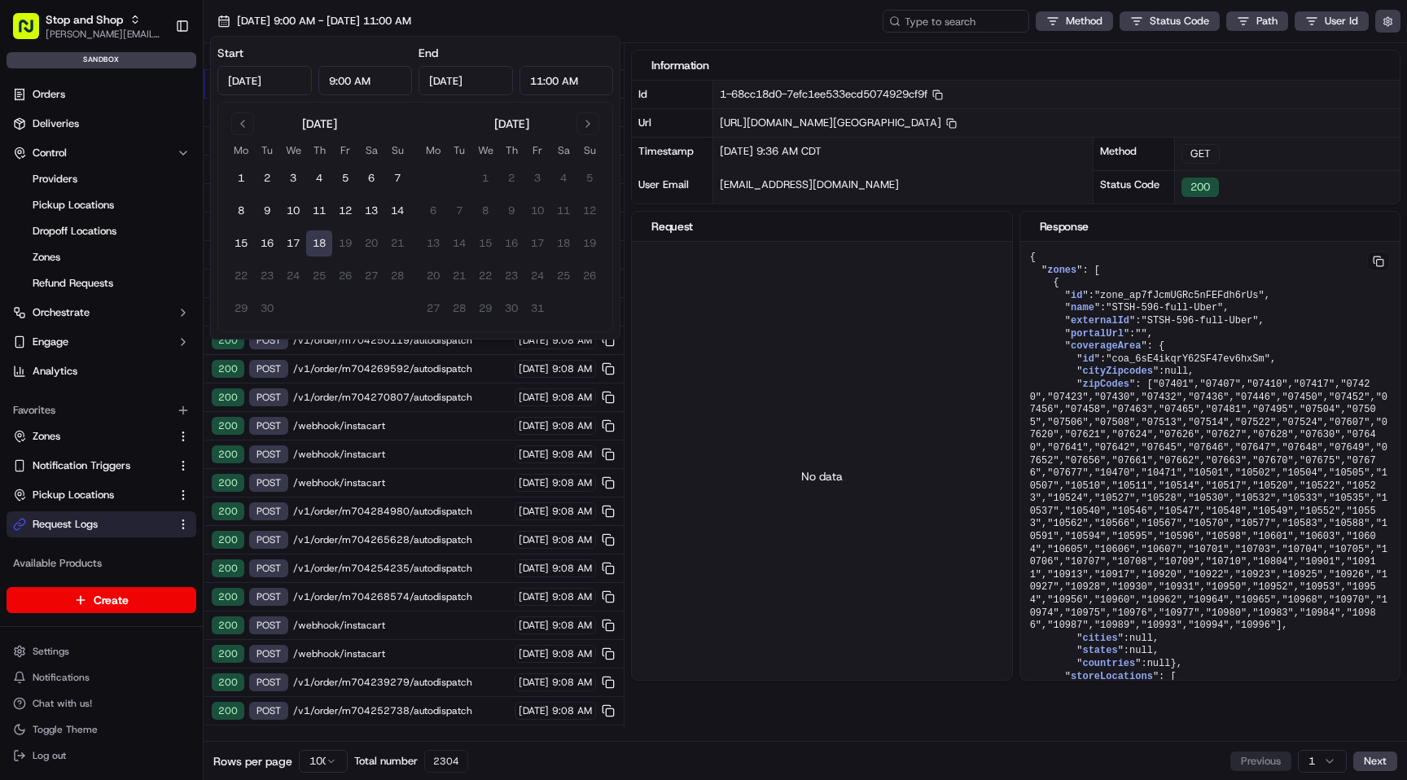
click at [505, 21] on div "[DATE] 9:00 AM - [DATE] 11:00 AM Method Status Code Path User Id" at bounding box center [805, 21] width 1203 height 43
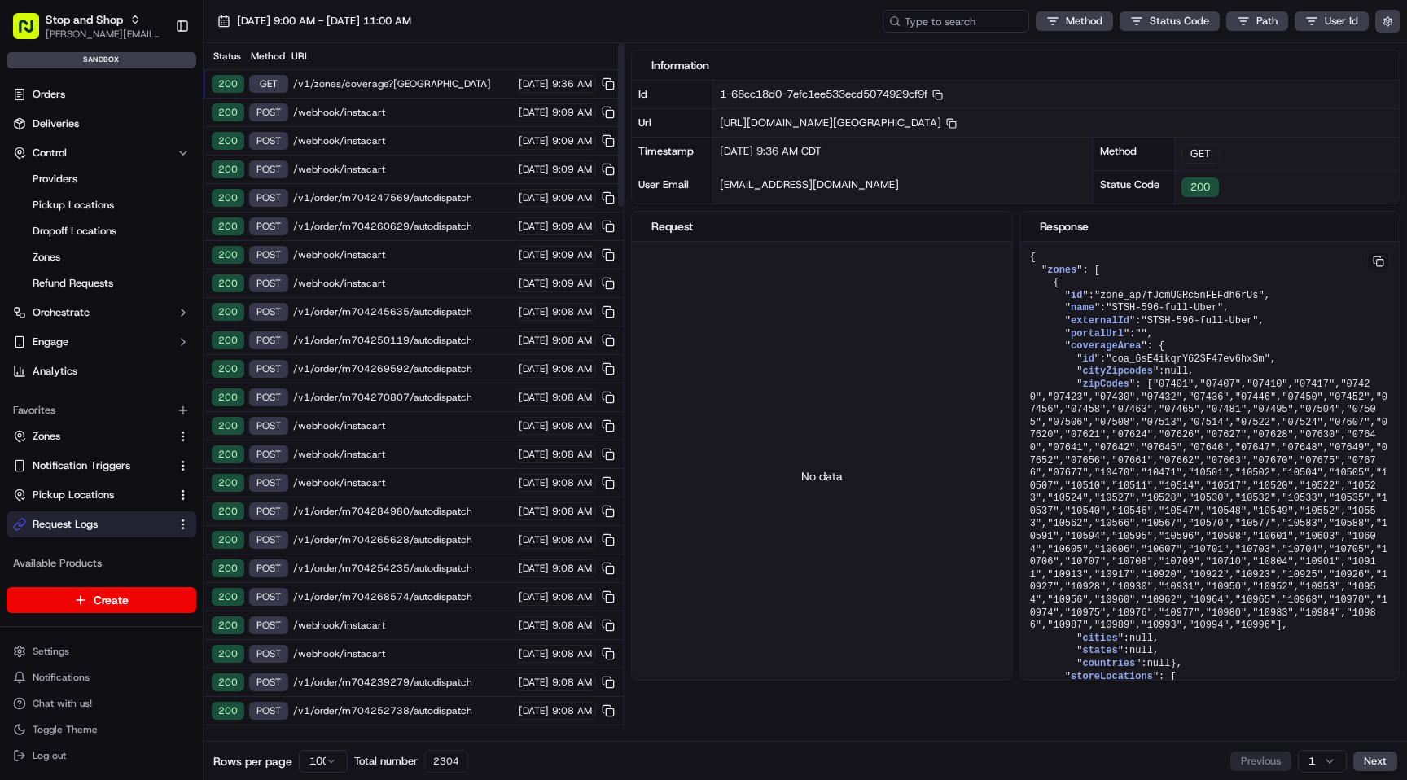
click at [325, 751] on body "Stop and Shop [EMAIL_ADDRESS][DOMAIN_NAME] Toggle Sidebar sandbox Orders Delive…" at bounding box center [703, 390] width 1407 height 780
click at [326, 763] on html "Stop and Shop [EMAIL_ADDRESS][DOMAIN_NAME] Toggle Sidebar sandbox Orders Delive…" at bounding box center [703, 390] width 1407 height 780
click at [324, 771] on html "Stop and Shop [EMAIL_ADDRESS][DOMAIN_NAME] Toggle Sidebar sandbox Orders Delive…" at bounding box center [703, 390] width 1407 height 780
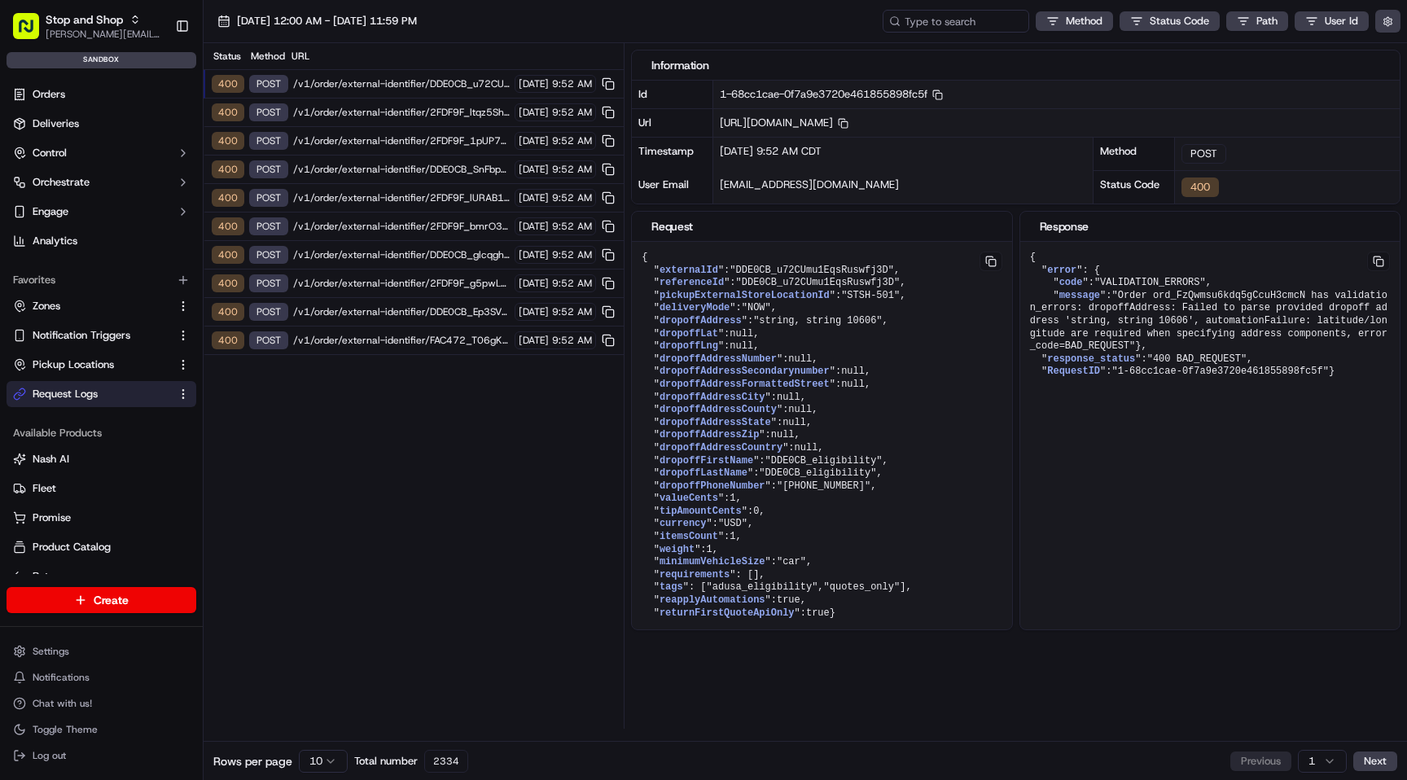
click at [328, 769] on html "Stop and Shop [PERSON_NAME][EMAIL_ADDRESS][DOMAIN_NAME] Toggle Sidebar sandbox …" at bounding box center [703, 390] width 1407 height 780
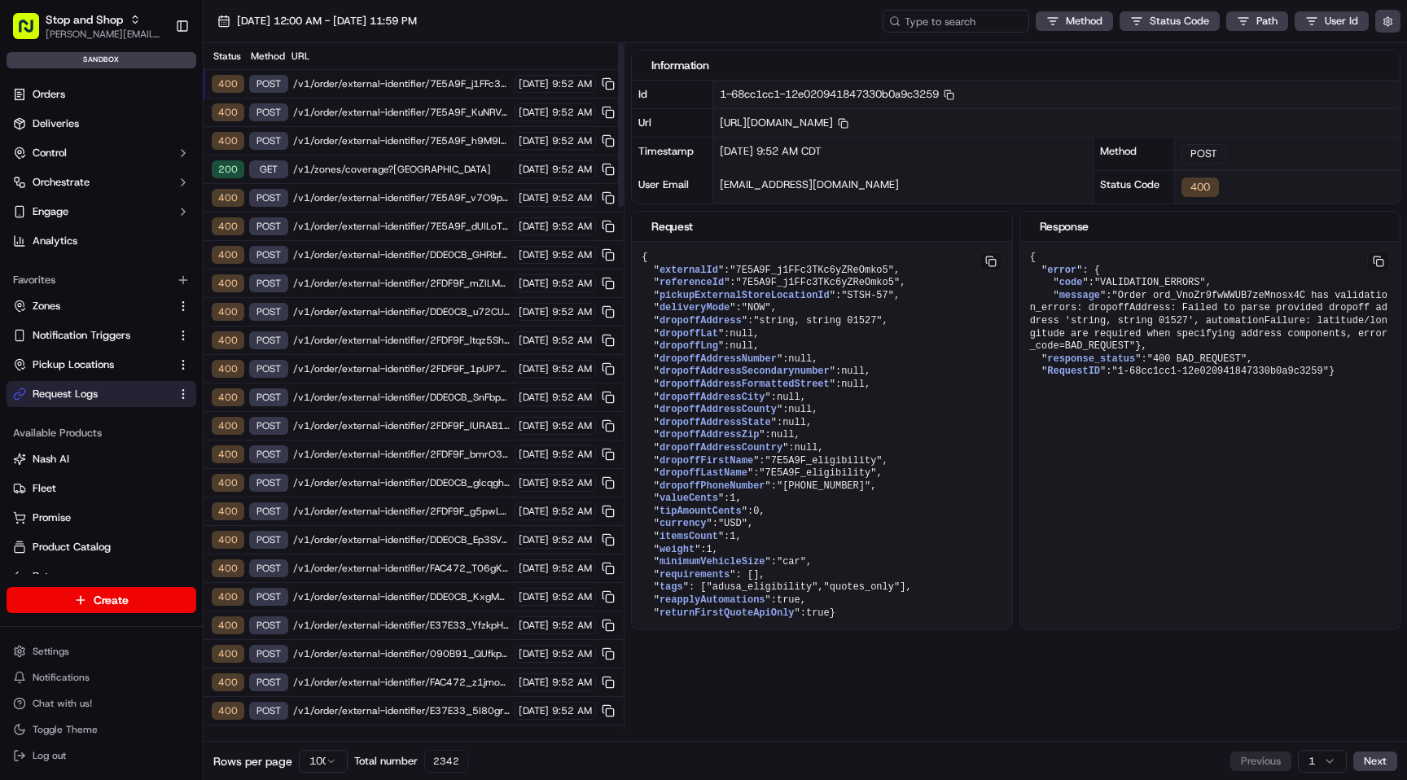
click at [437, 169] on span "/v1/zones/coverage?[GEOGRAPHIC_DATA]" at bounding box center [401, 169] width 217 height 13
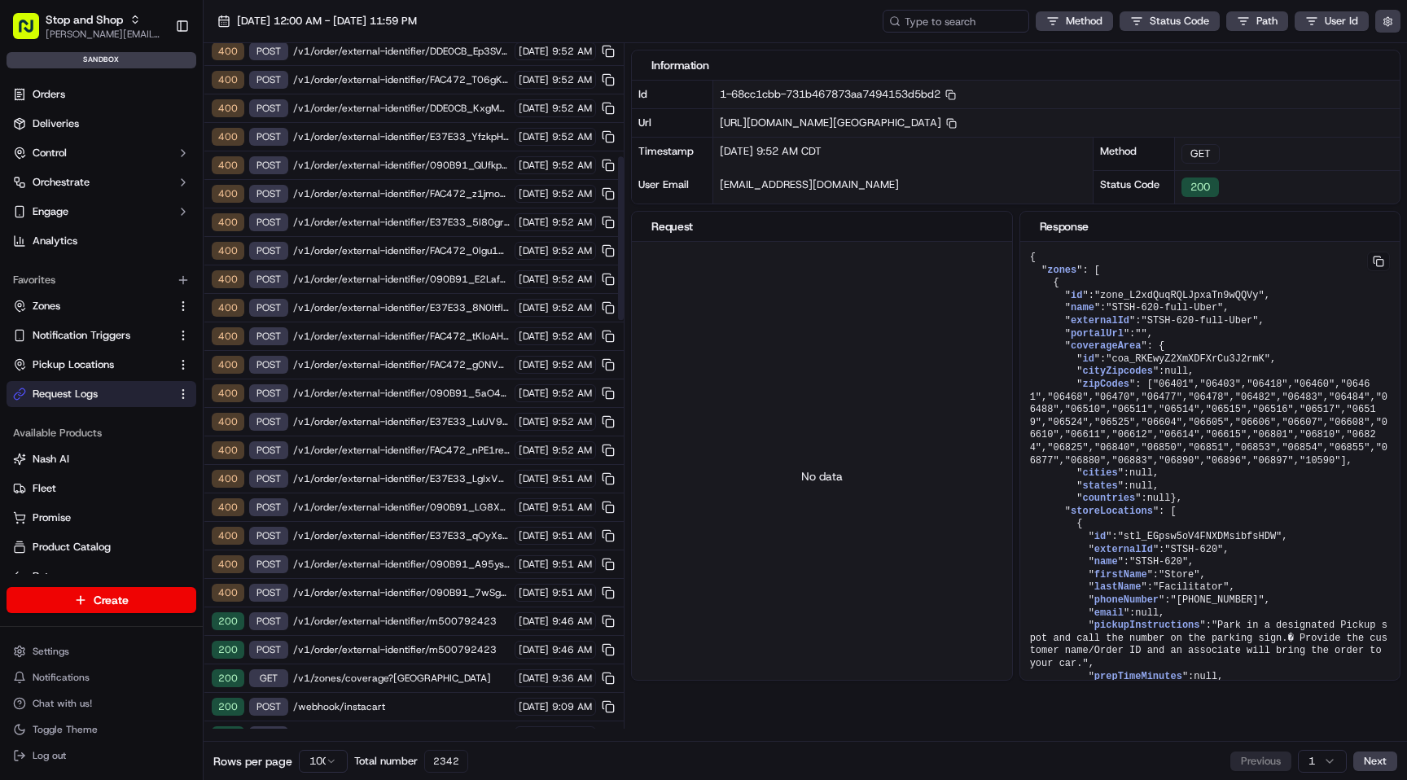
scroll to position [503, 0]
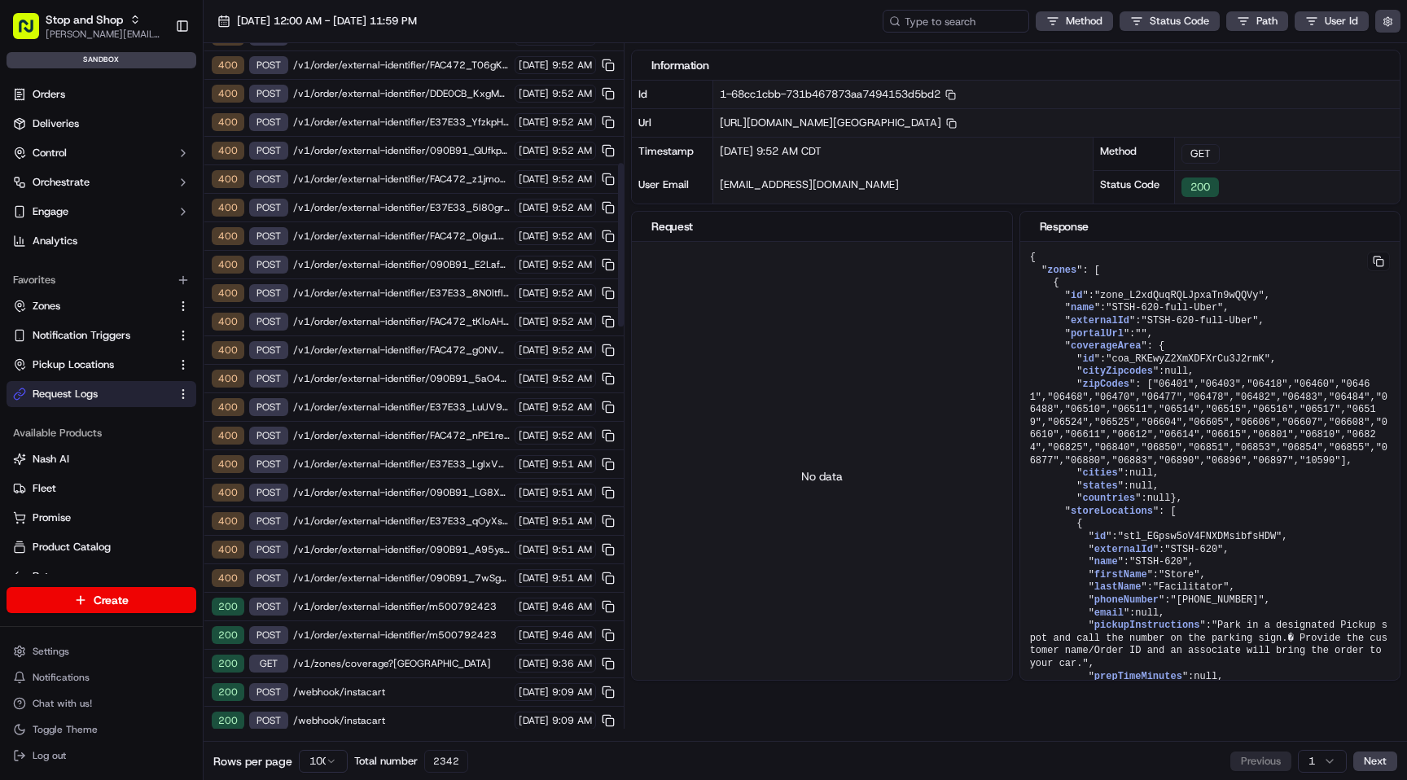
click at [421, 402] on span "/v1/order/external-identifier/E37E33_LuUV9FnNfbR14H8qMEb" at bounding box center [401, 407] width 217 height 13
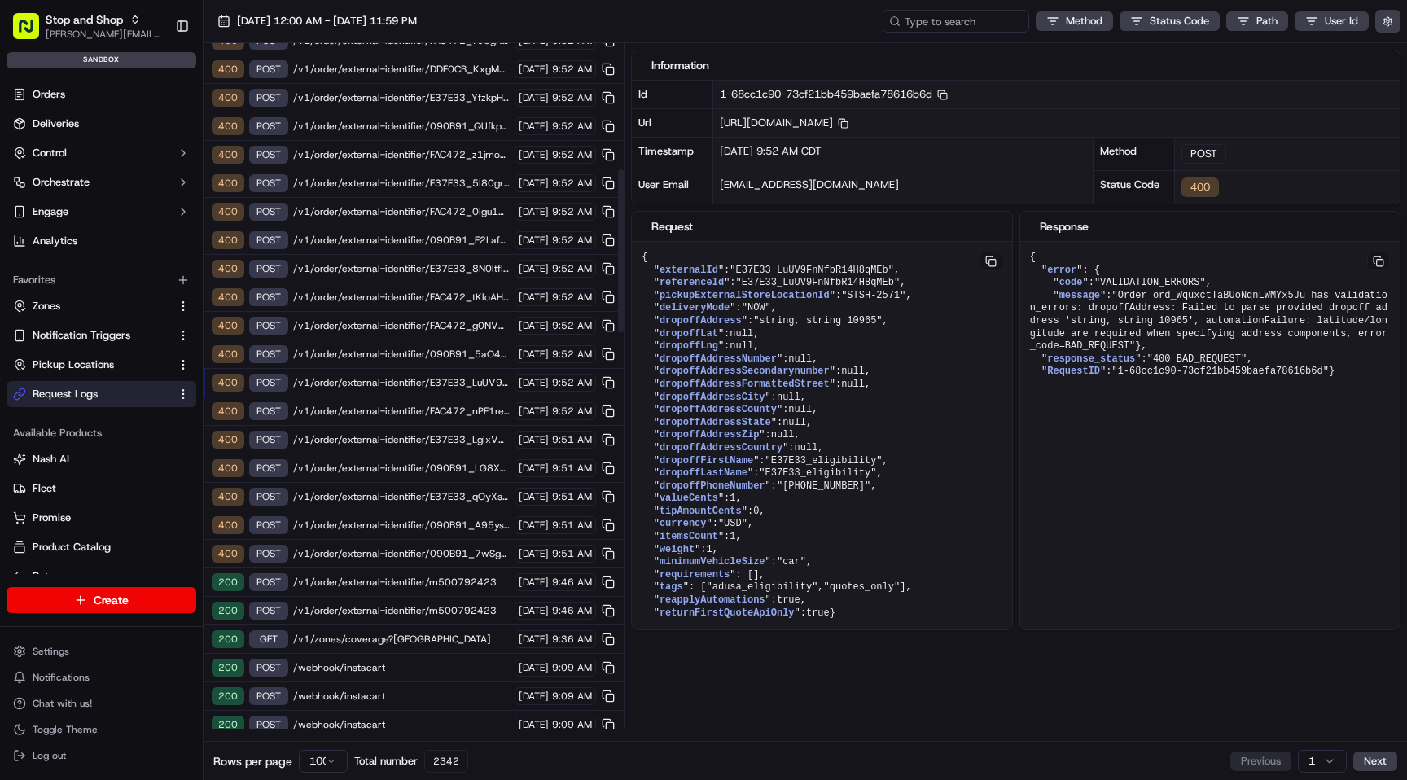
scroll to position [534, 0]
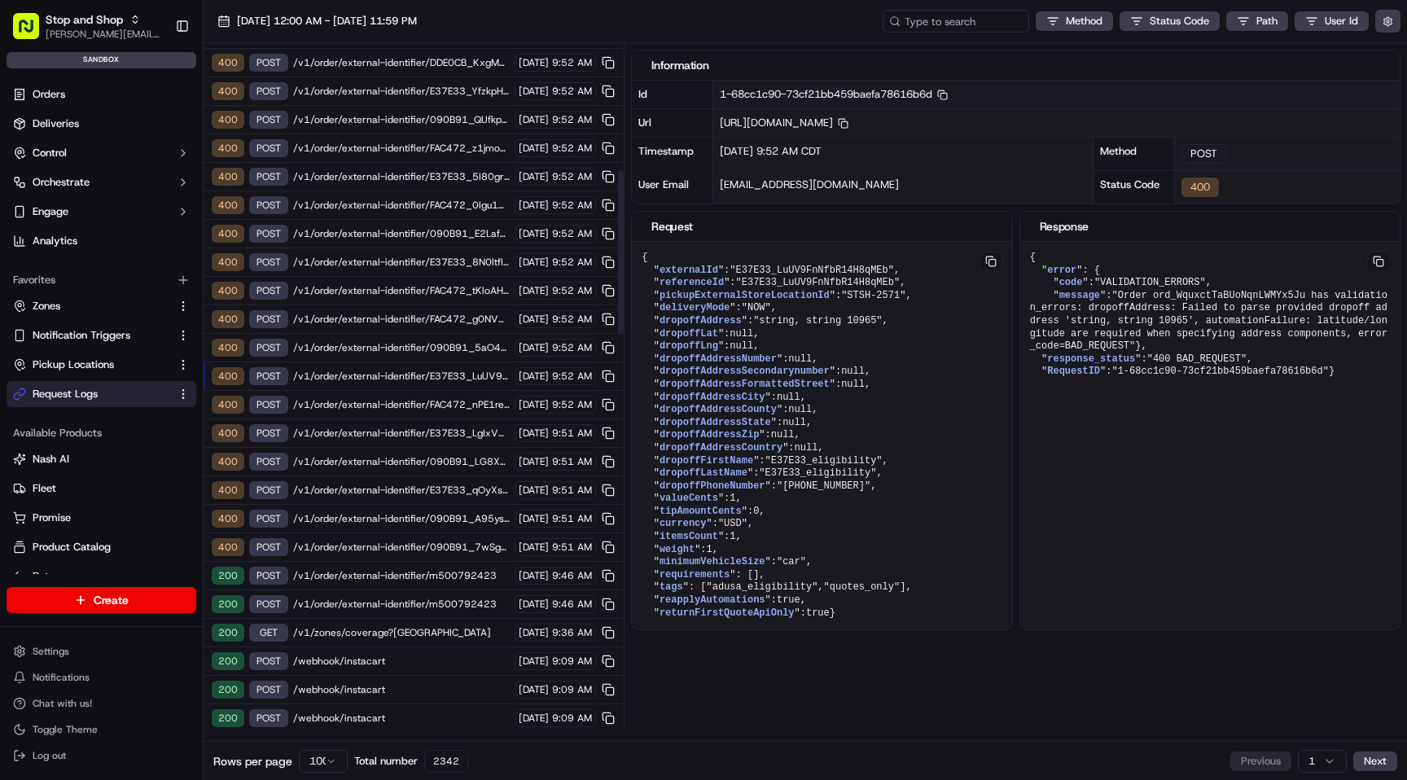
click at [405, 576] on span "/v1/order/external-identifier/m500792423" at bounding box center [401, 575] width 217 height 13
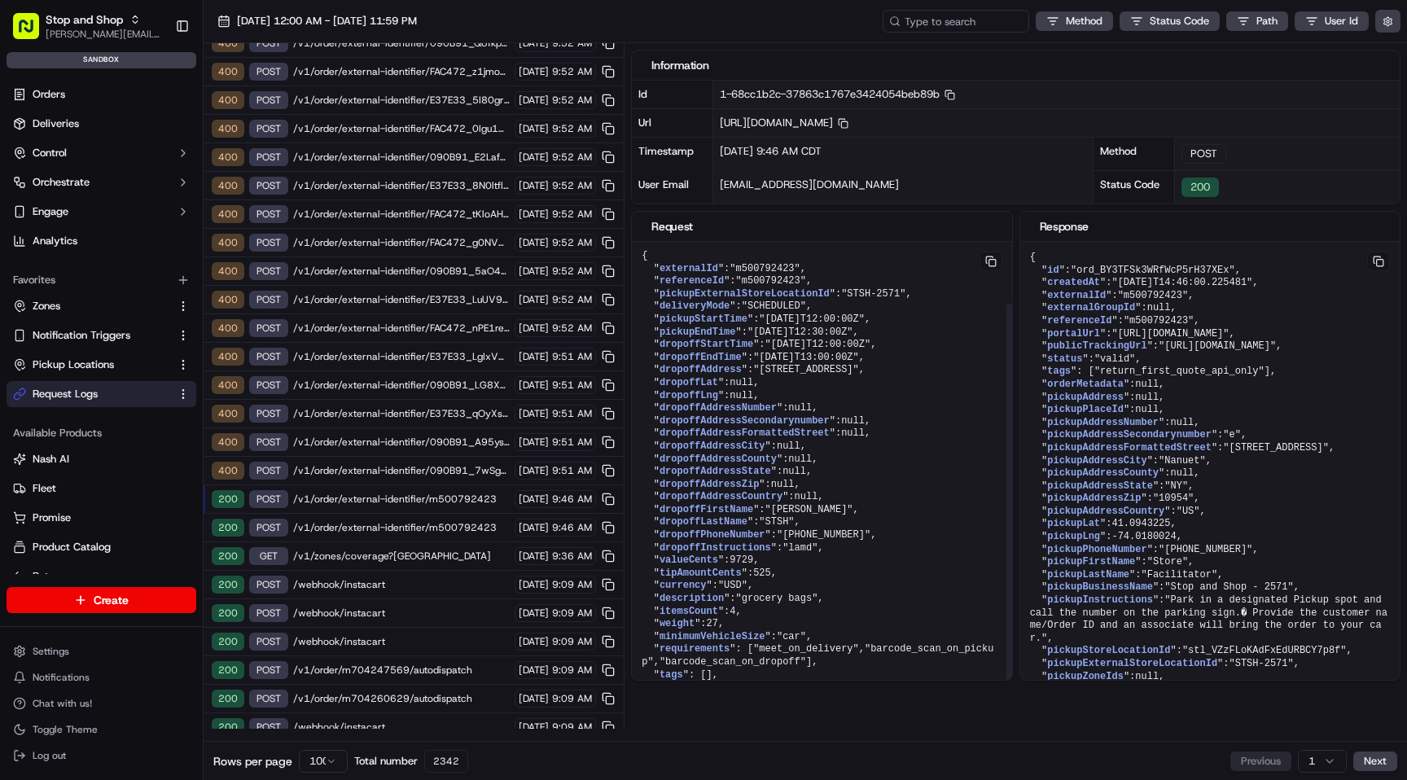
scroll to position [0, 0]
click at [432, 523] on span "/v1/order/external-identifier/m500792423" at bounding box center [401, 527] width 217 height 13
click at [431, 555] on span "/v1/zones/coverage?[GEOGRAPHIC_DATA]" at bounding box center [401, 556] width 217 height 13
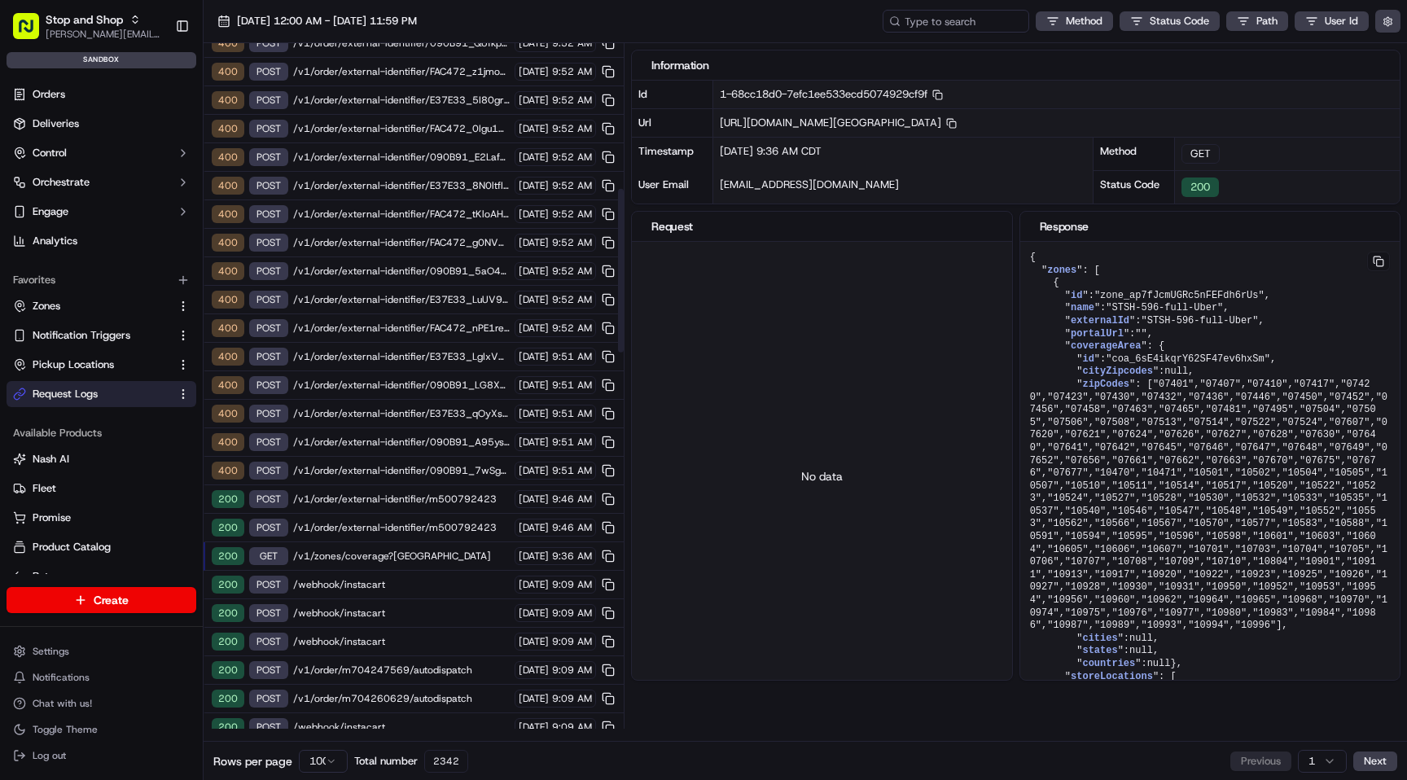
click at [439, 527] on span "/v1/order/external-identifier/m500792423" at bounding box center [401, 527] width 217 height 13
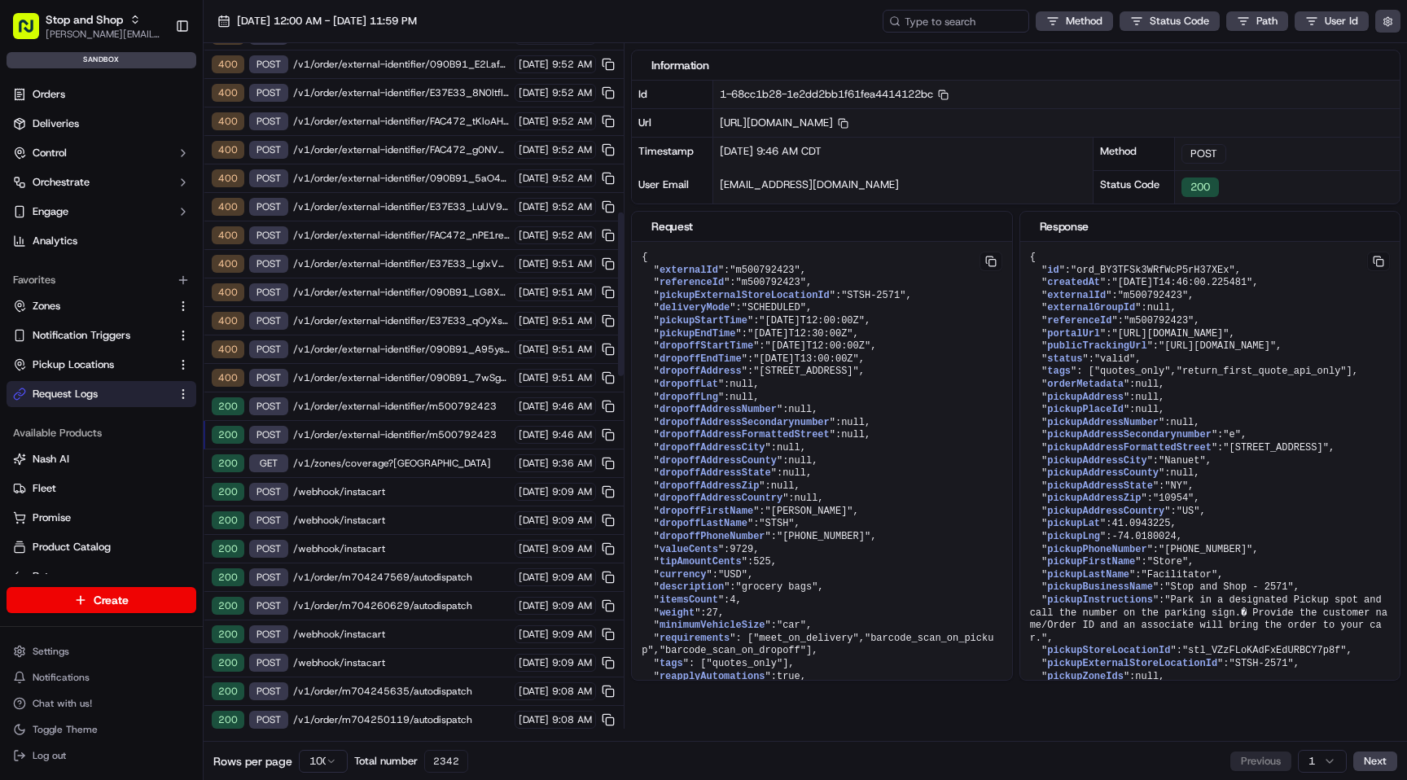
scroll to position [697, 0]
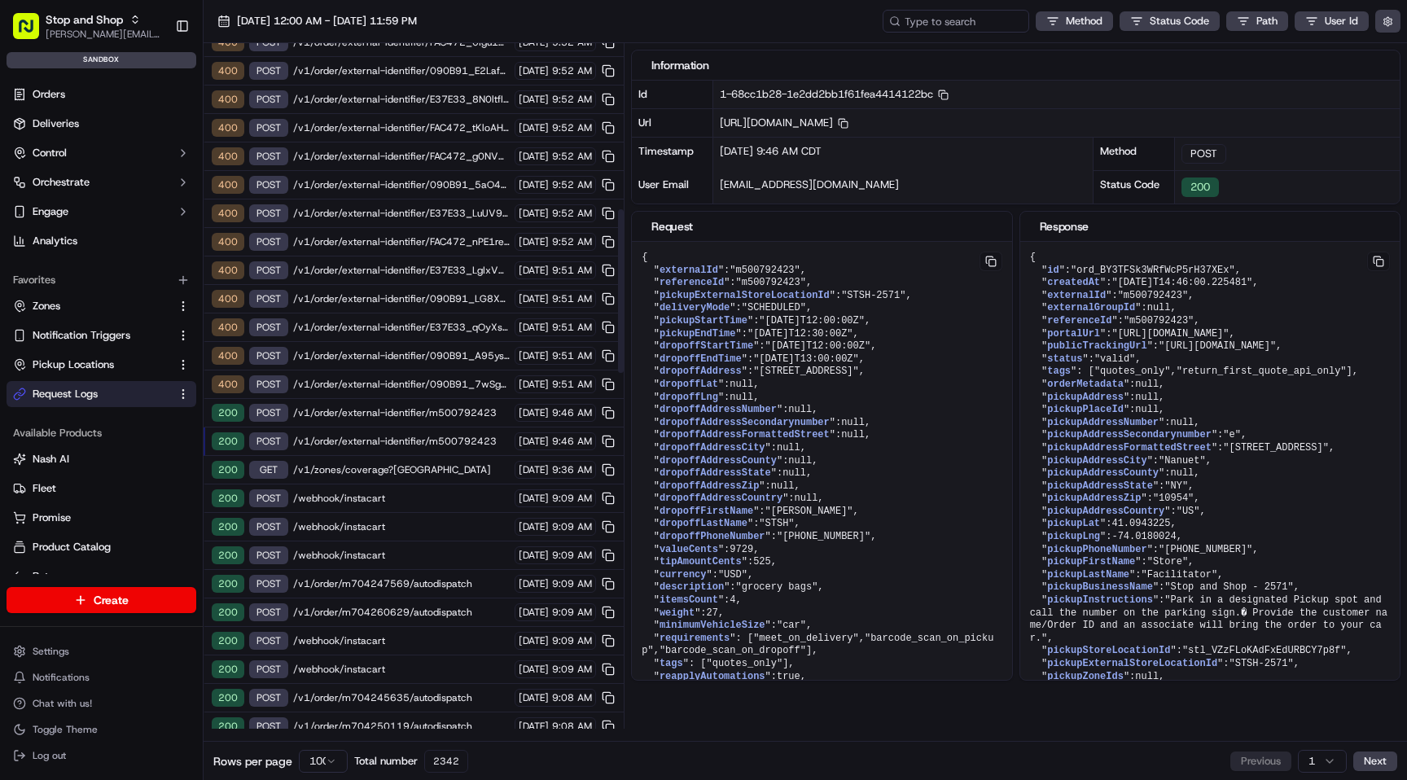
click at [444, 441] on span "/v1/order/external-identifier/m500792423" at bounding box center [401, 441] width 217 height 13
